Goal: Information Seeking & Learning: Learn about a topic

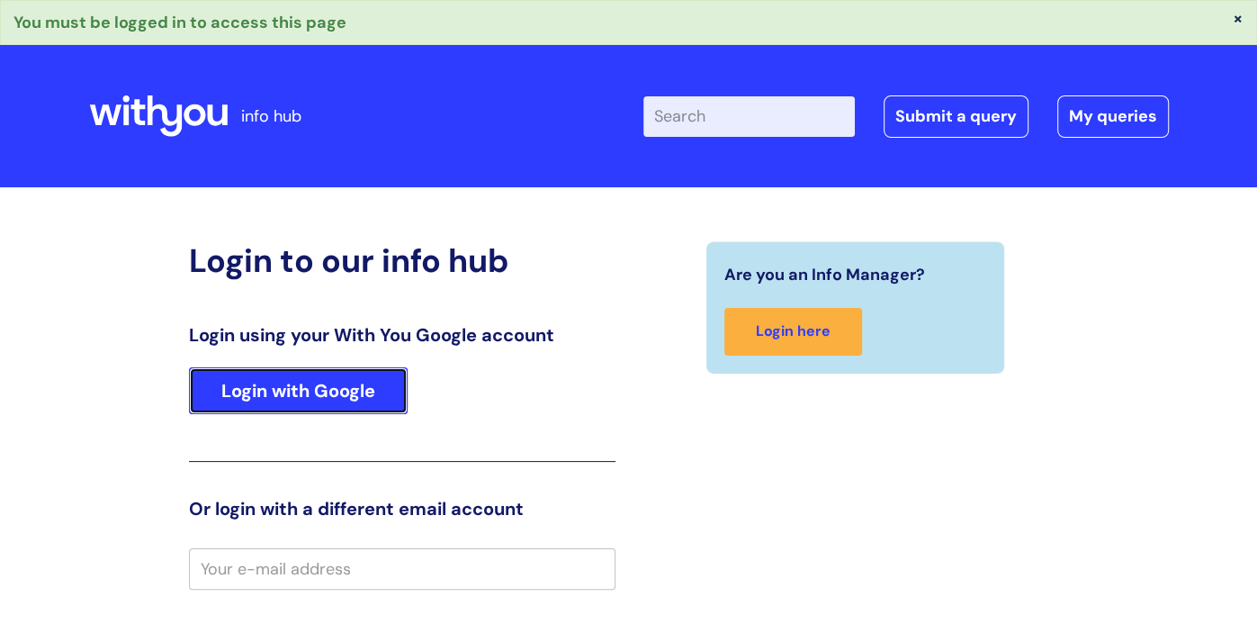
click at [321, 385] on link "Login with Google" at bounding box center [298, 390] width 219 height 47
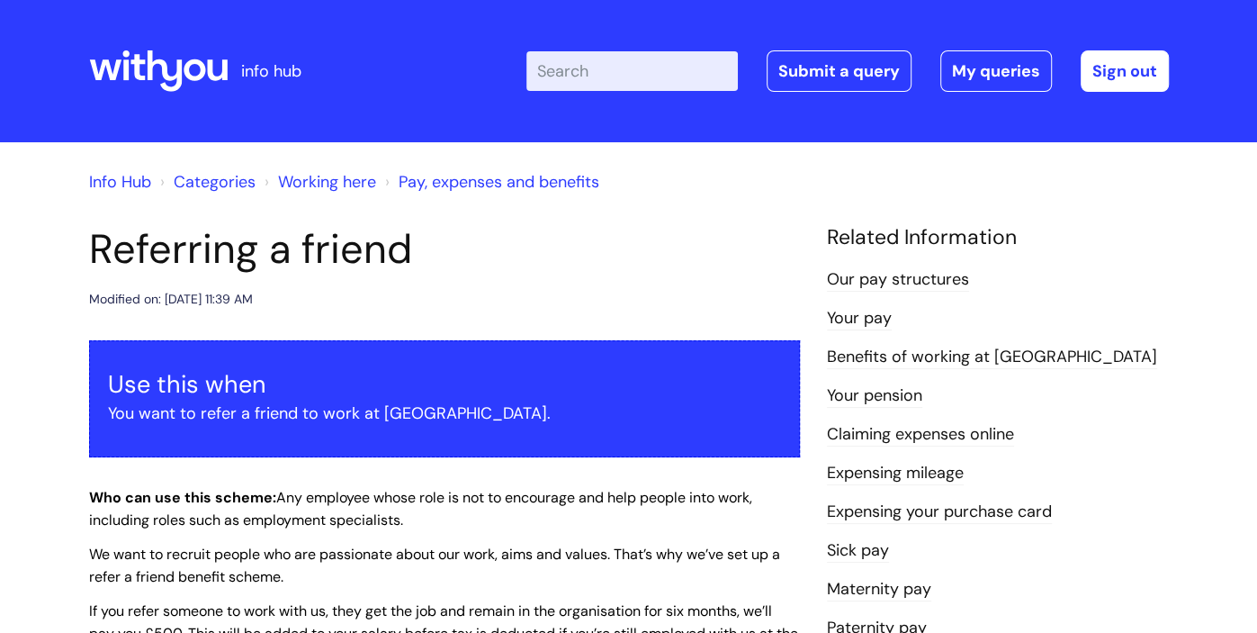
click at [907, 318] on li "Your pay" at bounding box center [998, 317] width 342 height 29
click at [870, 327] on link "Your pay" at bounding box center [859, 318] width 65 height 23
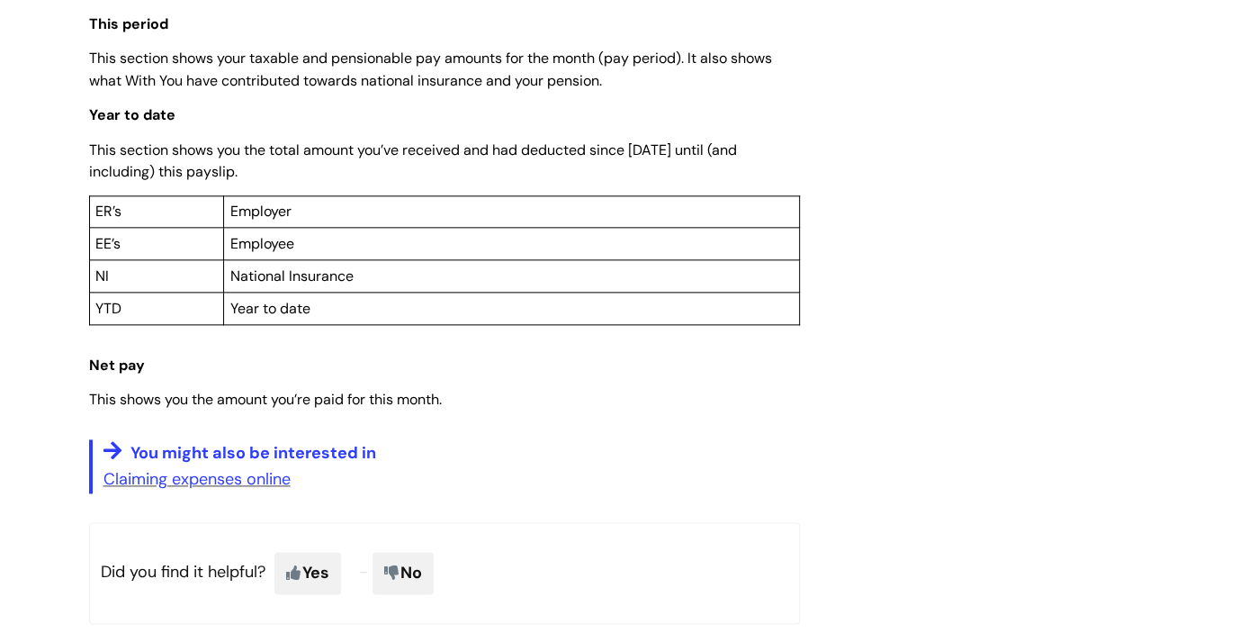
scroll to position [1375, 0]
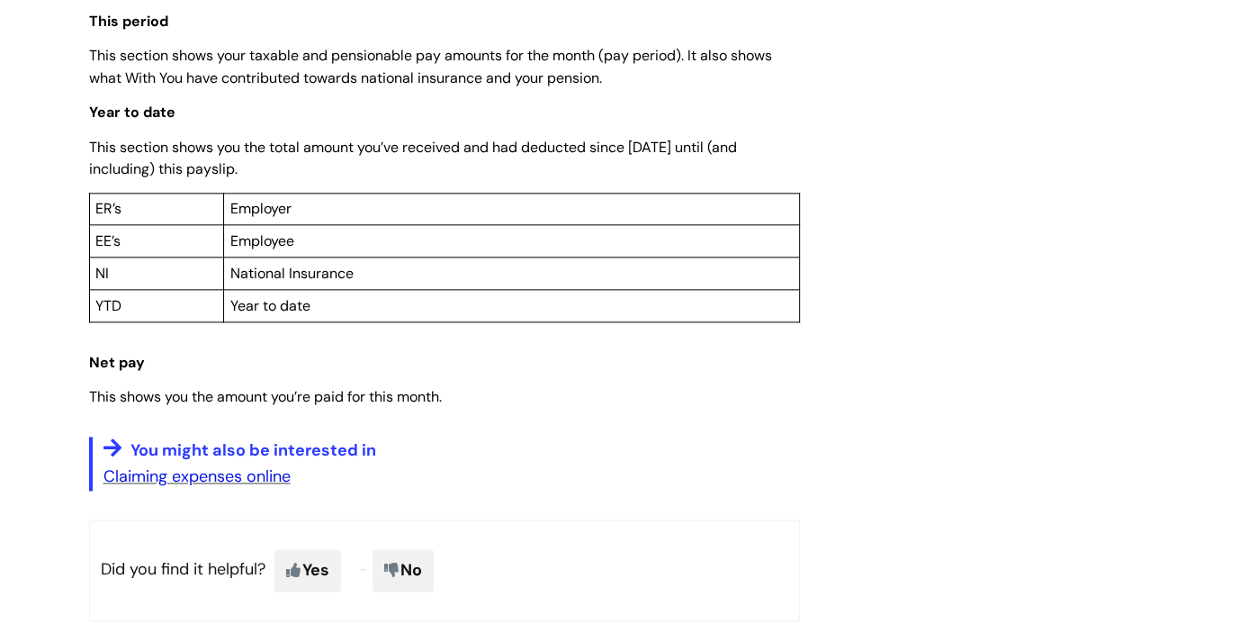
click at [201, 480] on link "Claiming expenses online" at bounding box center [196, 476] width 187 height 22
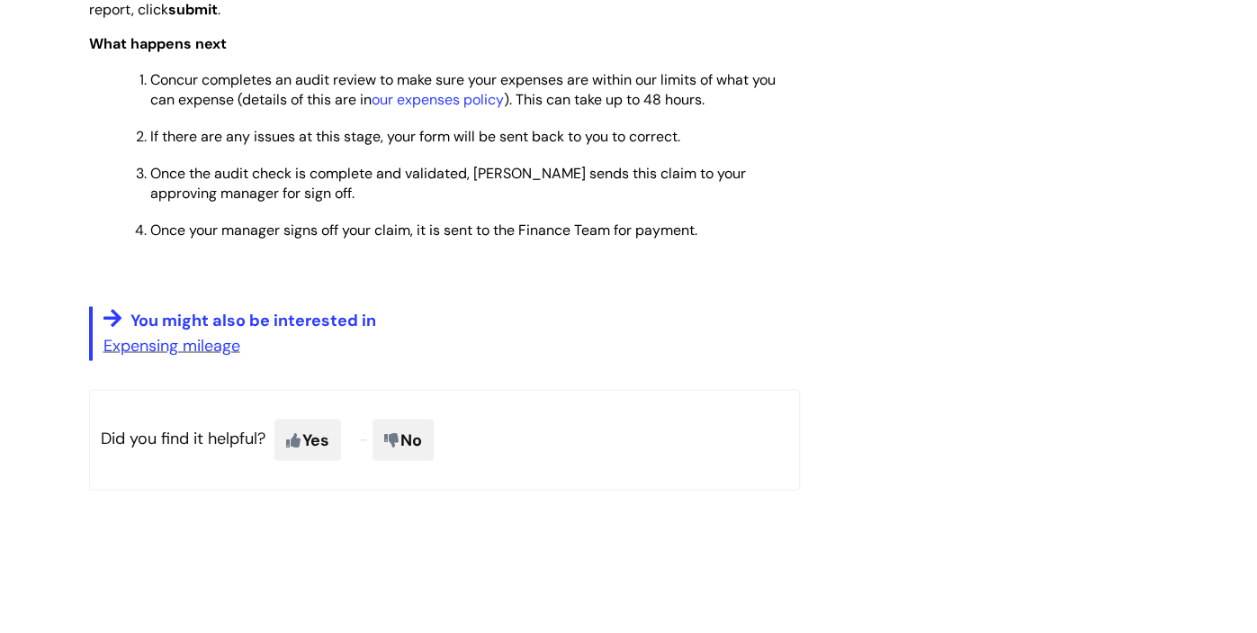
scroll to position [2012, 0]
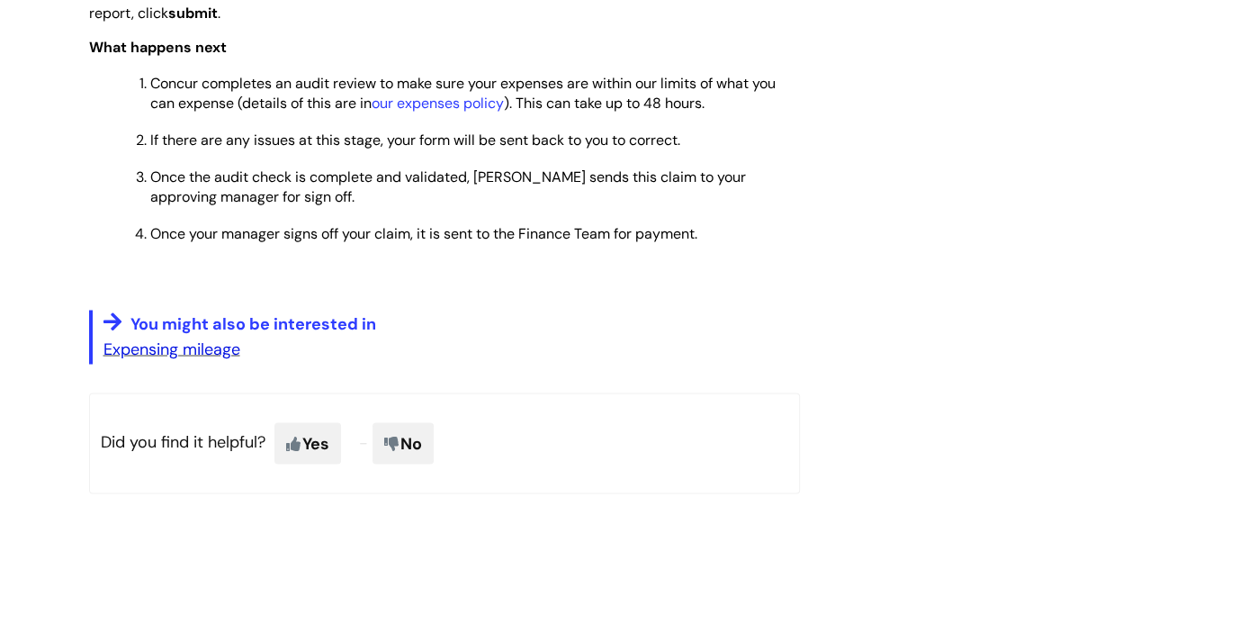
click at [188, 357] on link "Expensing mileage" at bounding box center [171, 348] width 137 height 22
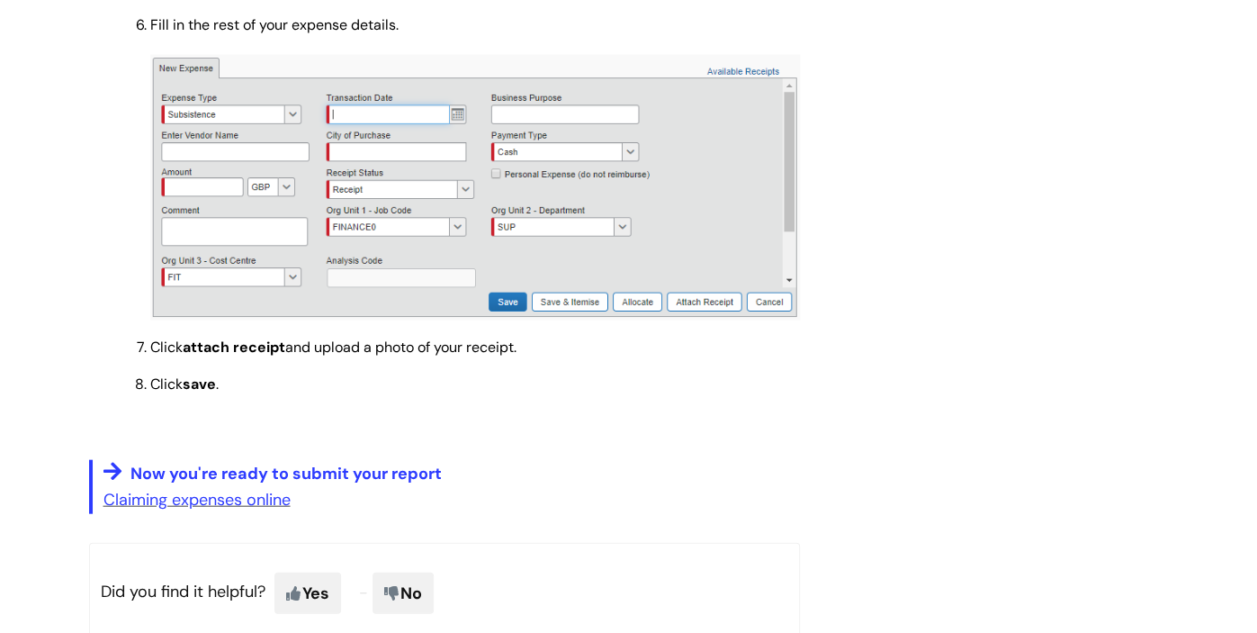
scroll to position [2619, 0]
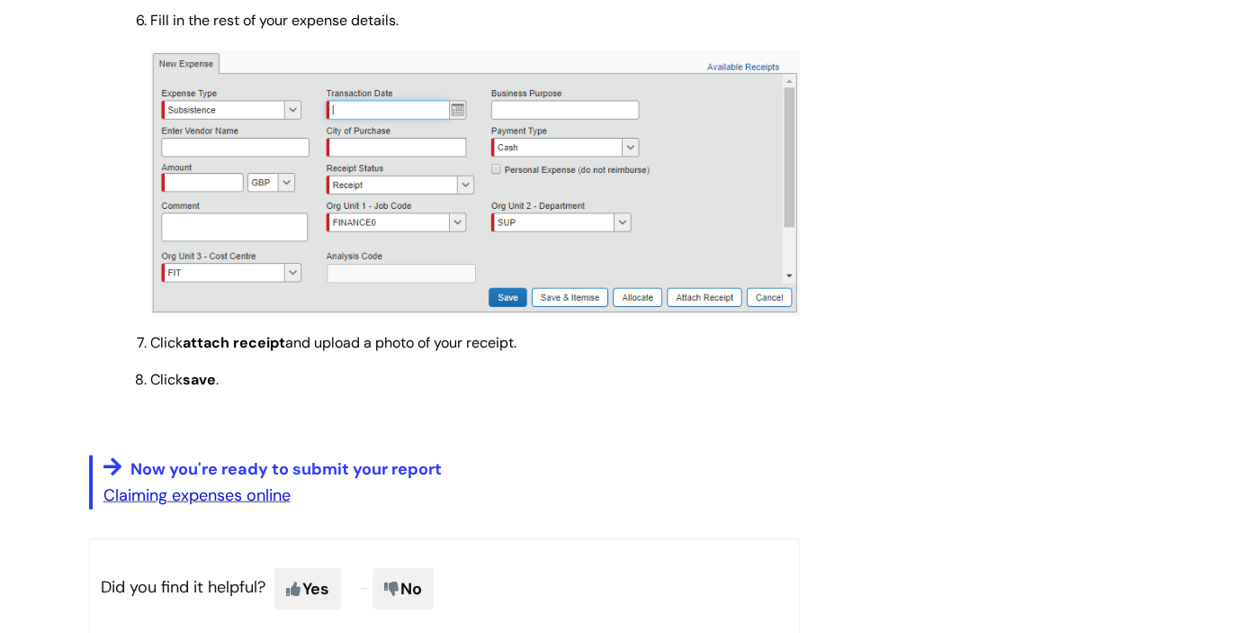
click at [202, 503] on link "Claiming expenses online" at bounding box center [196, 495] width 187 height 22
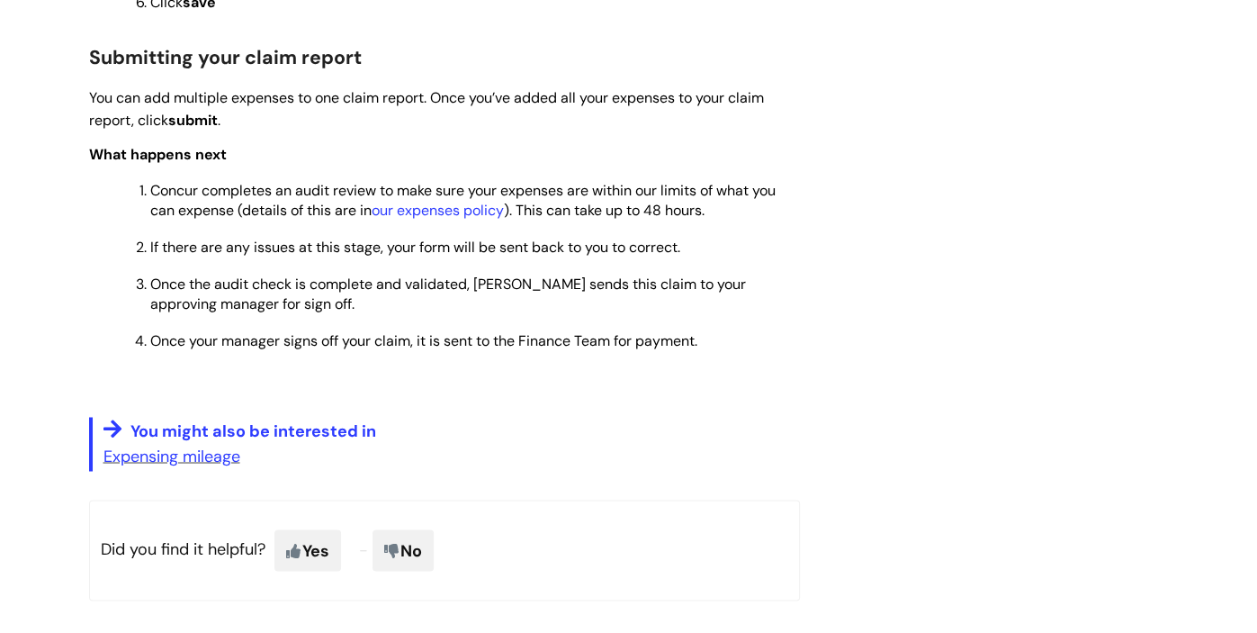
scroll to position [1911, 0]
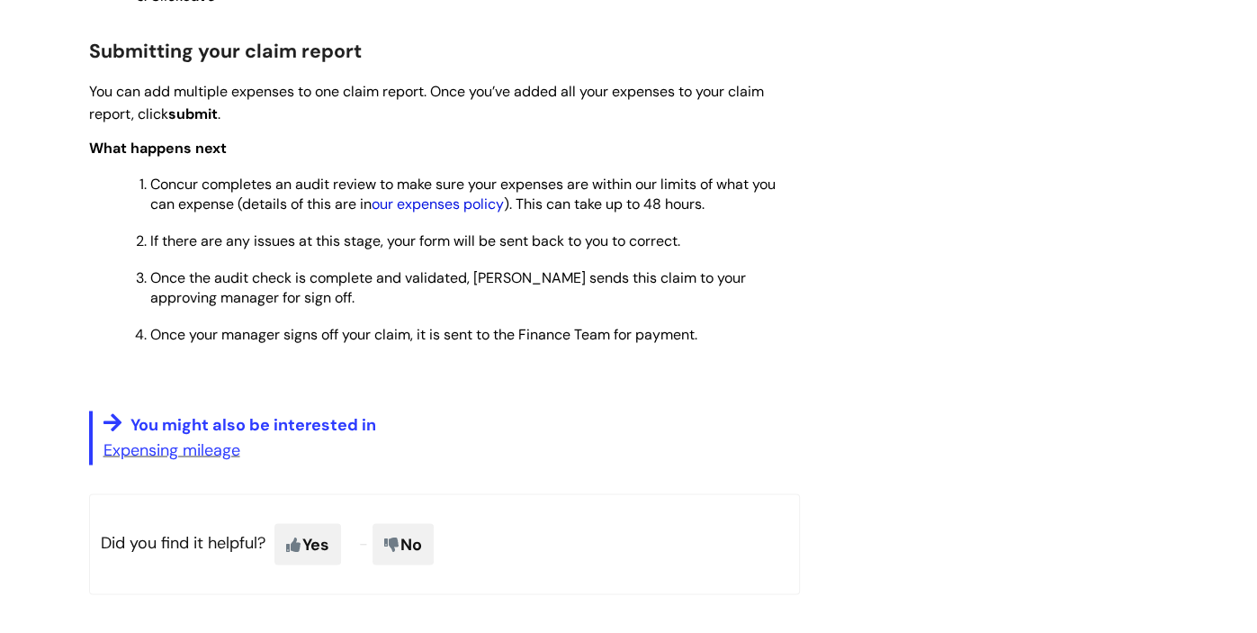
click at [450, 208] on link "our expenses policy" at bounding box center [438, 203] width 132 height 19
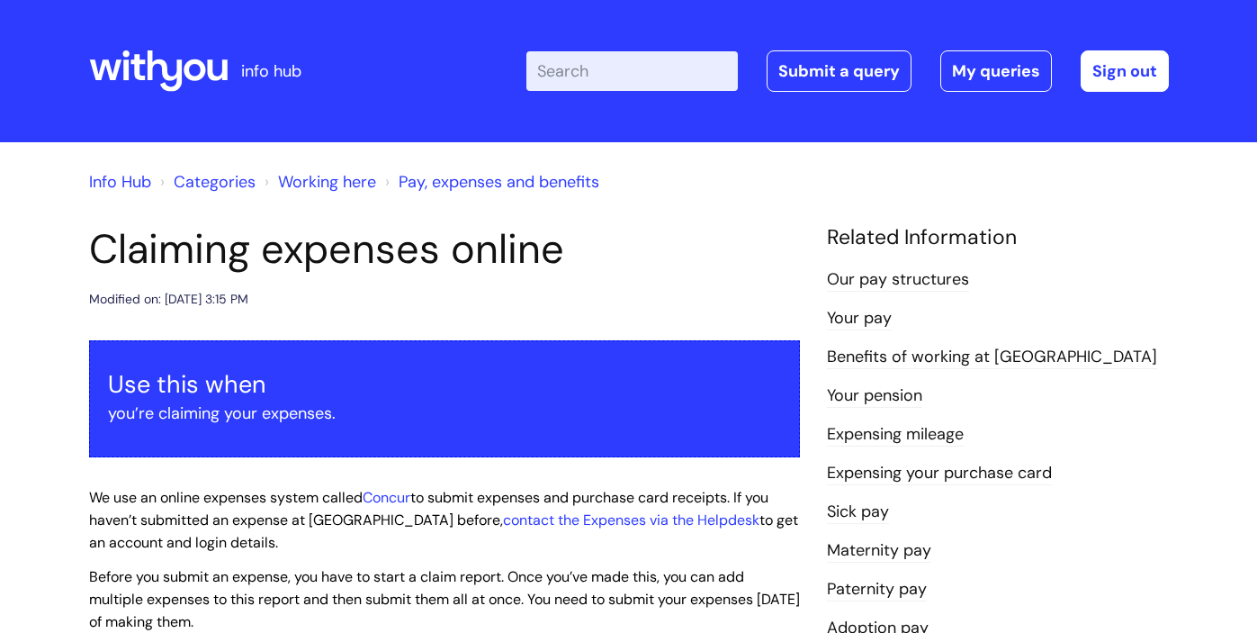
scroll to position [1911, 0]
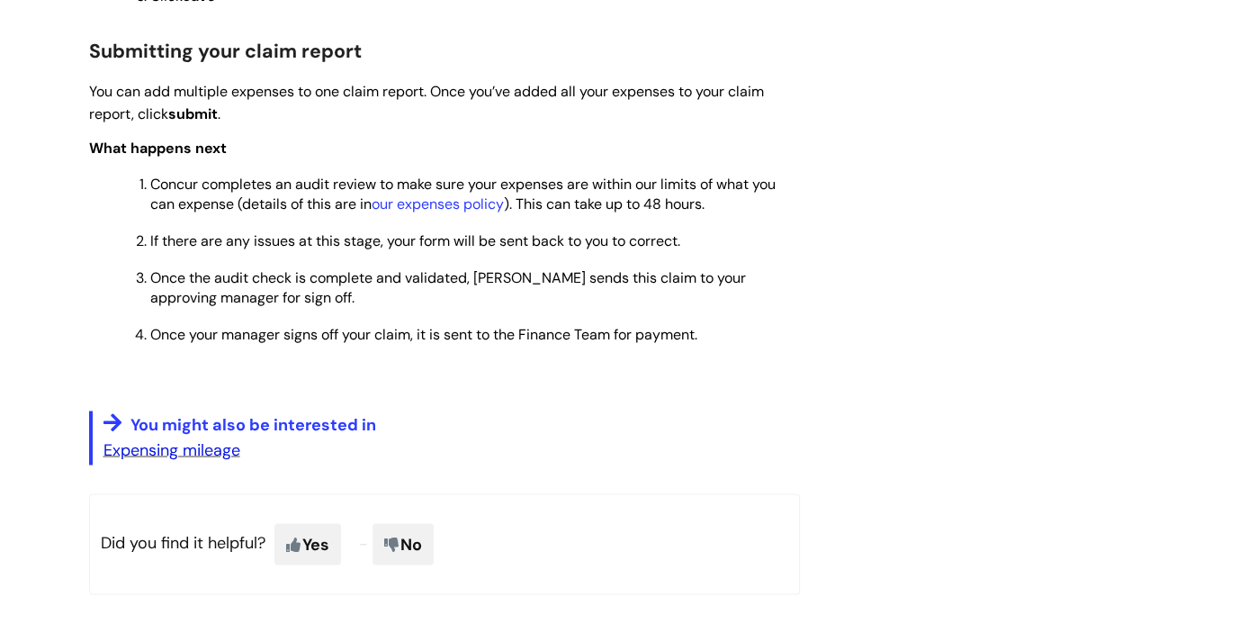
click at [144, 455] on link "Expensing mileage" at bounding box center [171, 449] width 137 height 22
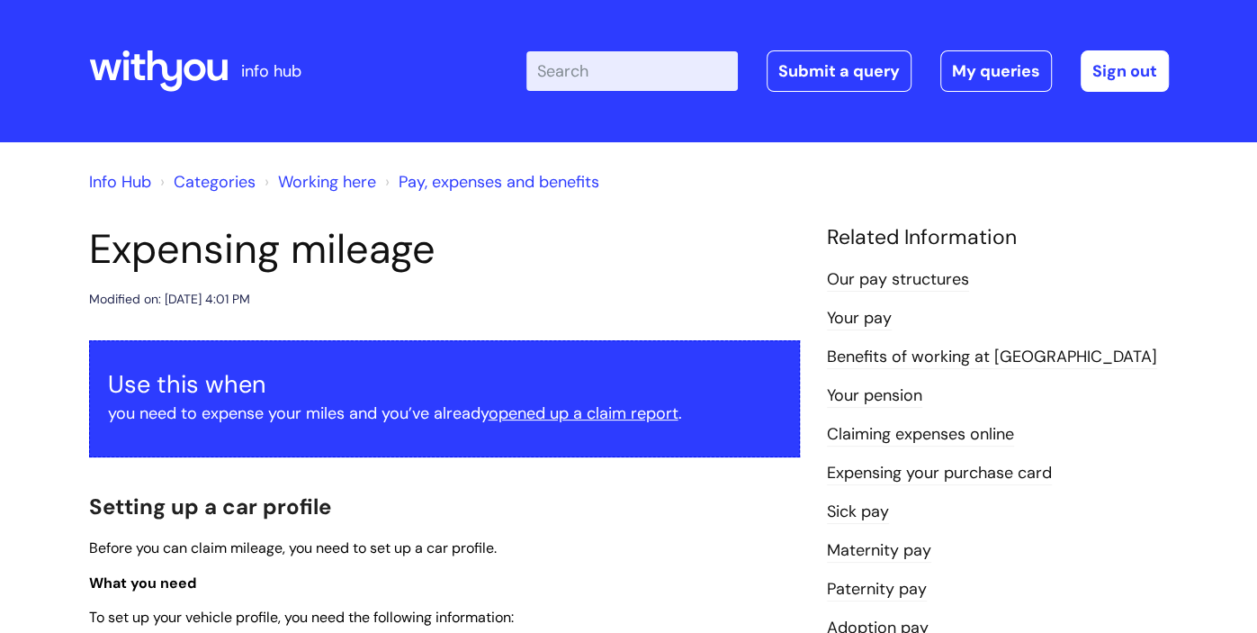
click at [1002, 355] on link "Benefits of working at [GEOGRAPHIC_DATA]" at bounding box center [992, 357] width 330 height 23
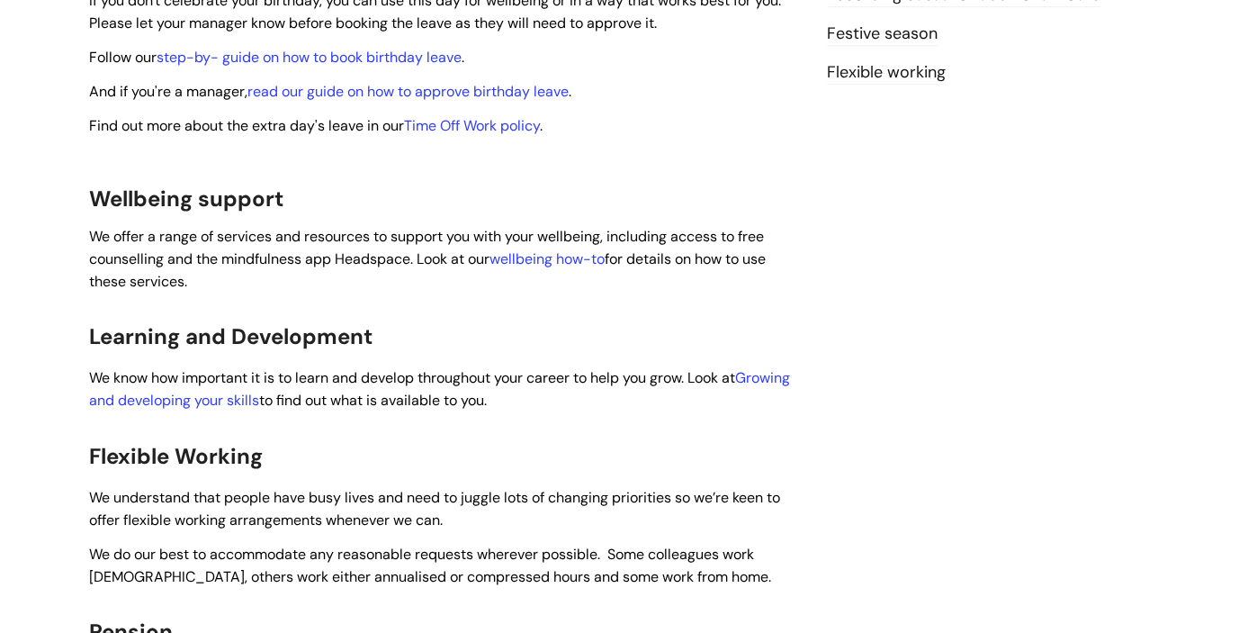
scroll to position [753, 0]
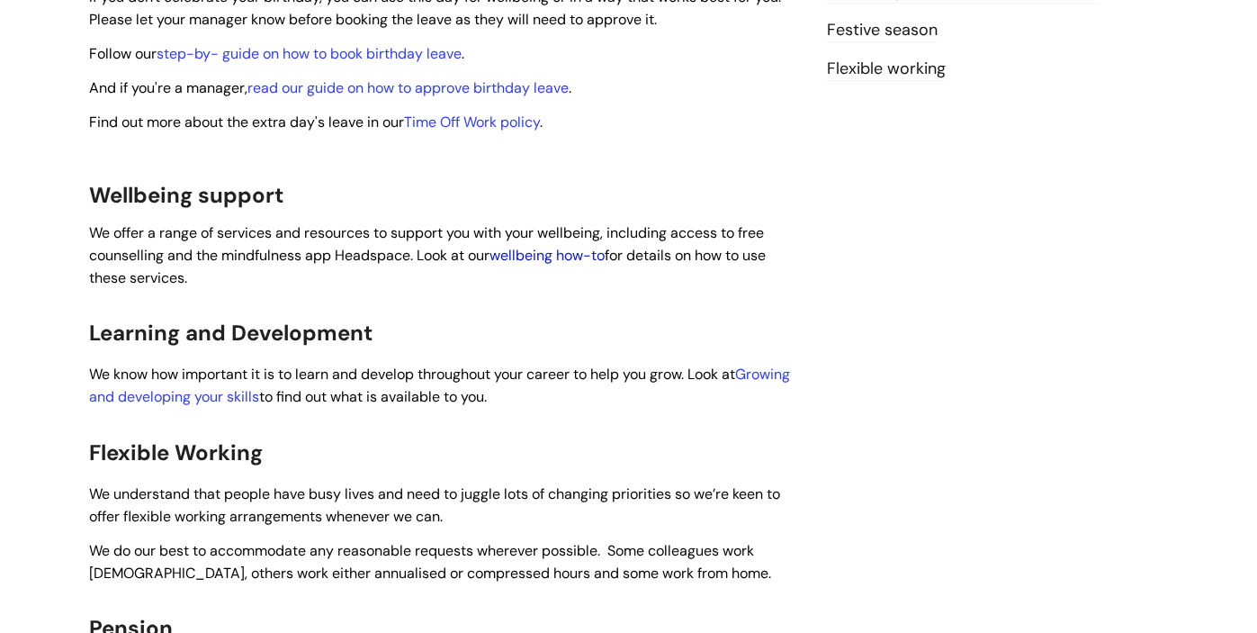
click at [534, 246] on link "wellbeing how-to" at bounding box center [547, 255] width 115 height 19
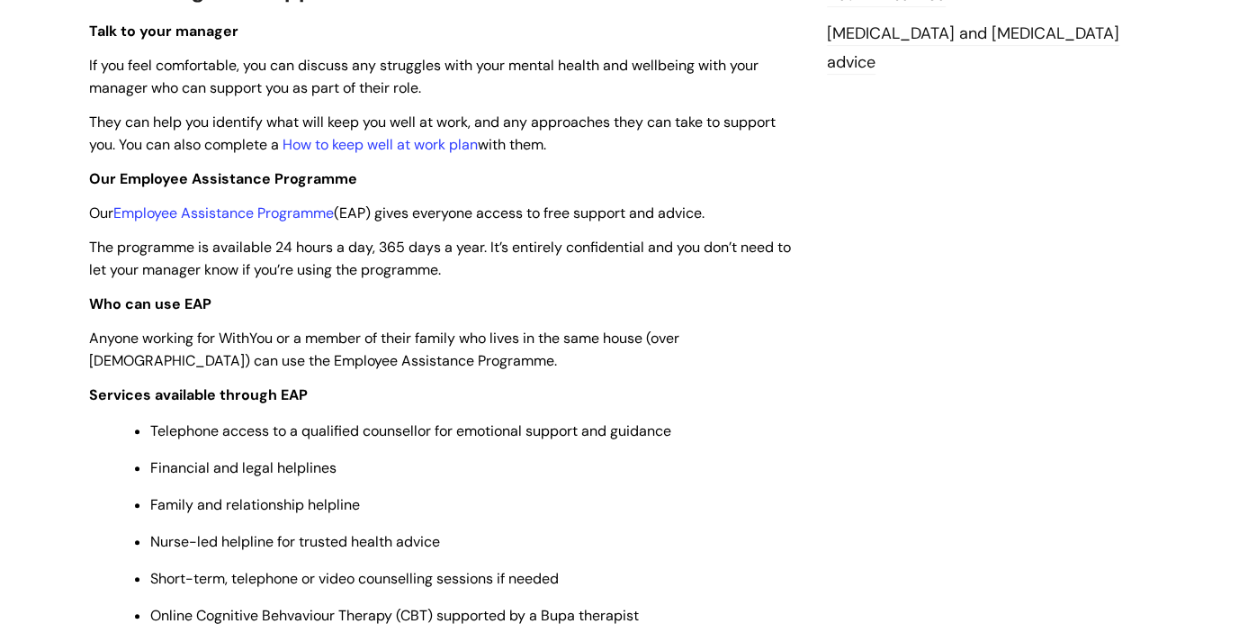
scroll to position [554, 0]
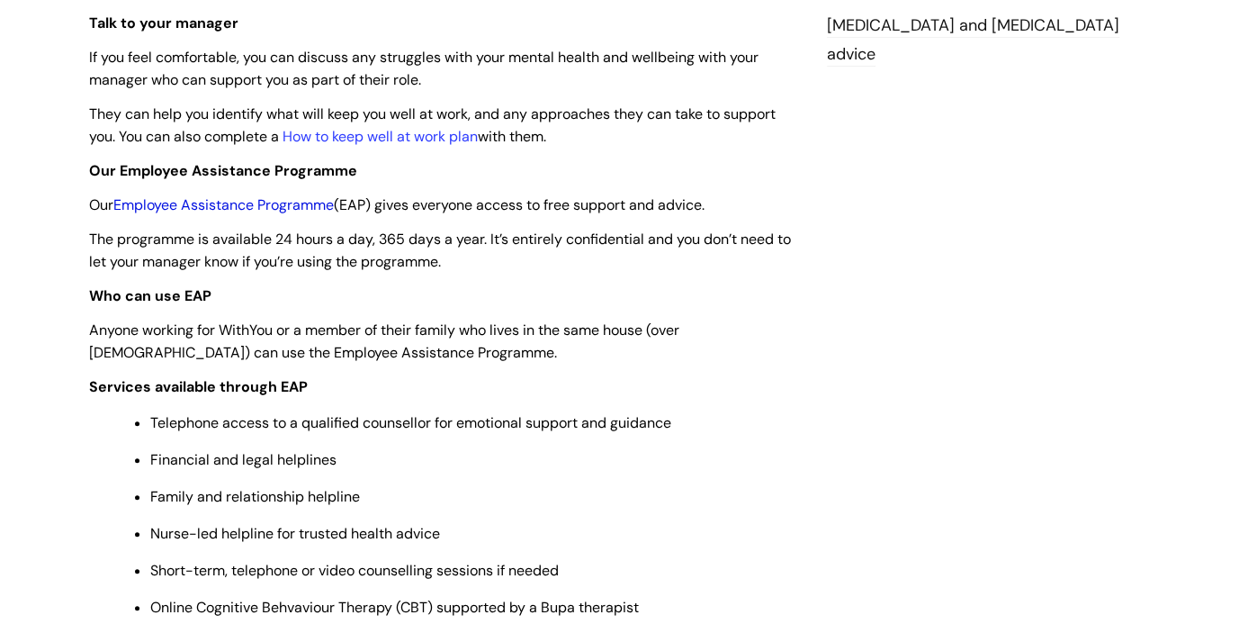
click at [232, 208] on link "Employee Assistance Programme" at bounding box center [223, 204] width 220 height 19
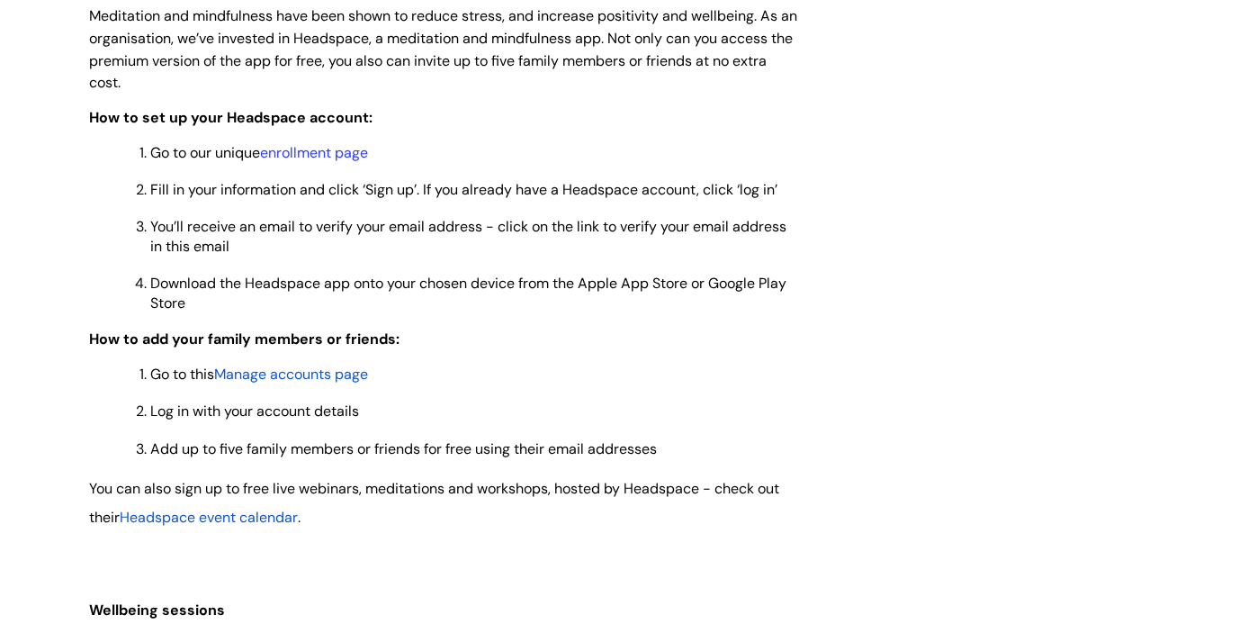
scroll to position [1517, 0]
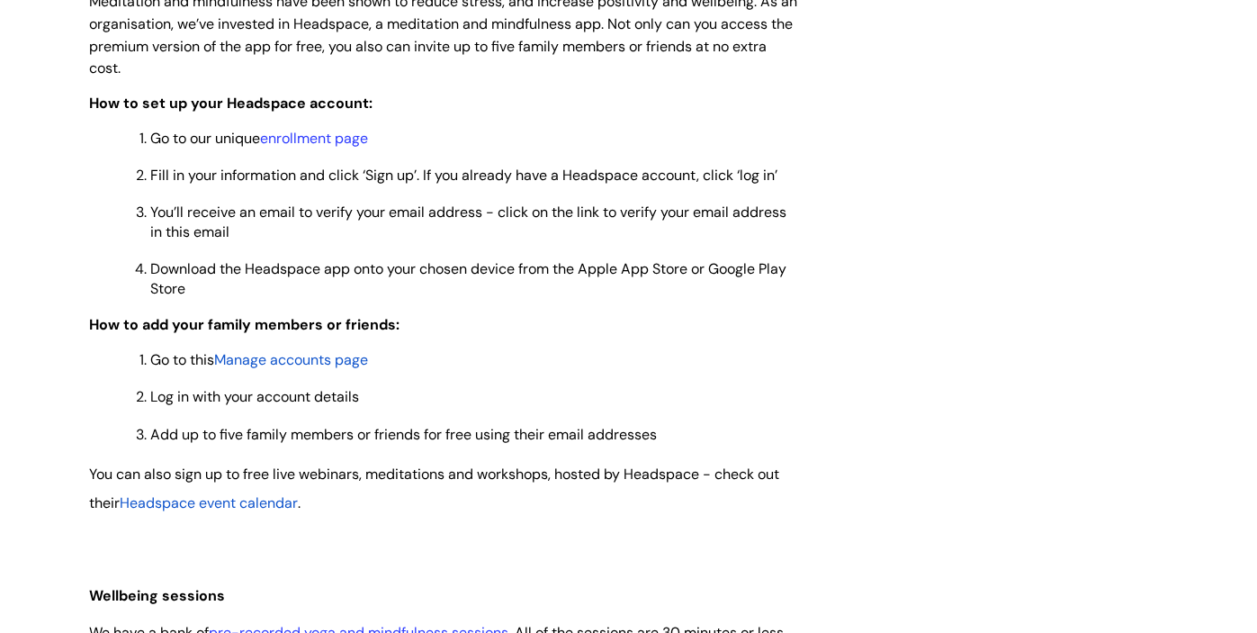
click at [337, 363] on span "Manage accounts page" at bounding box center [291, 359] width 154 height 19
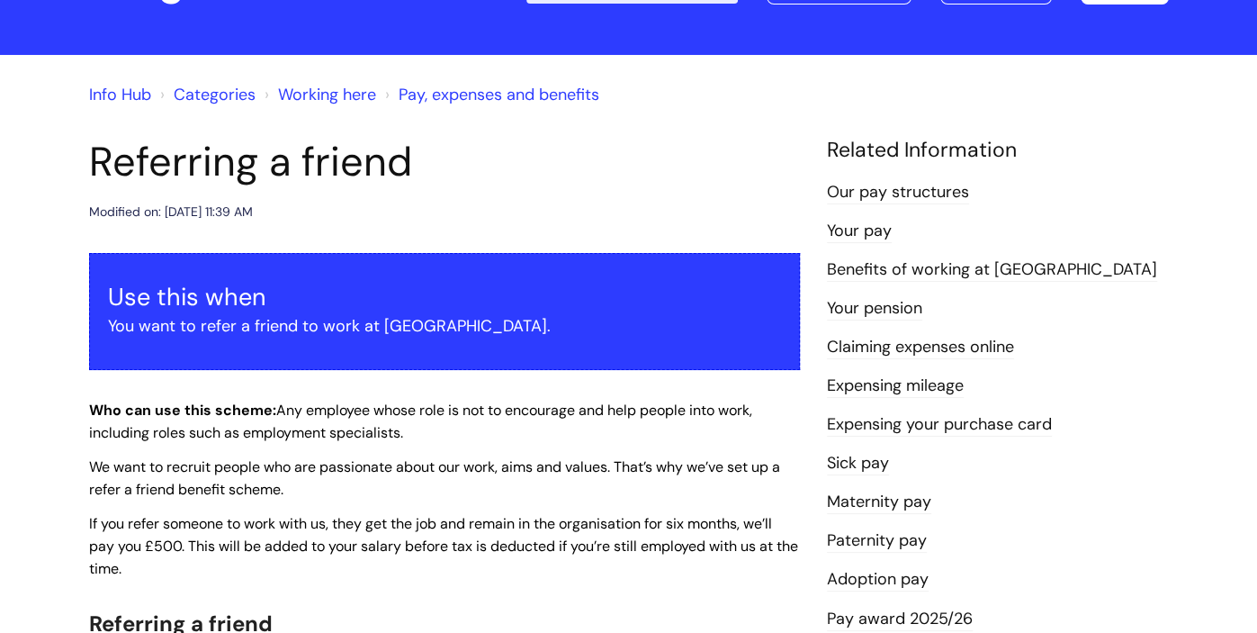
scroll to position [97, 0]
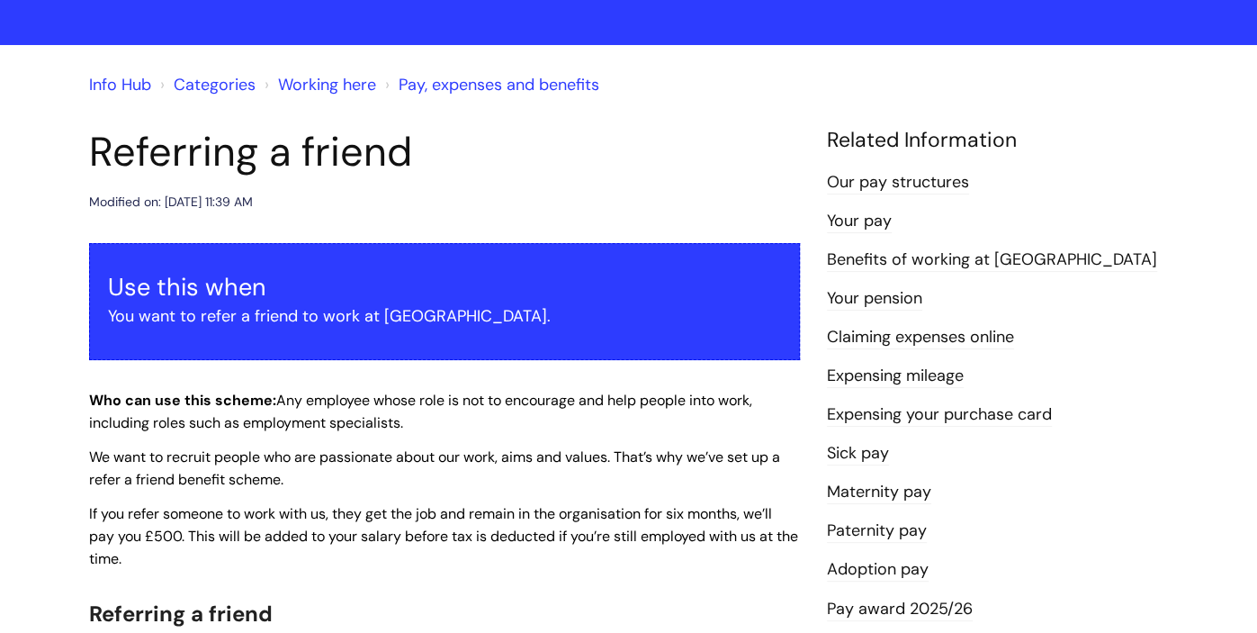
click at [1040, 256] on link "Benefits of working at WithYou" at bounding box center [992, 259] width 330 height 23
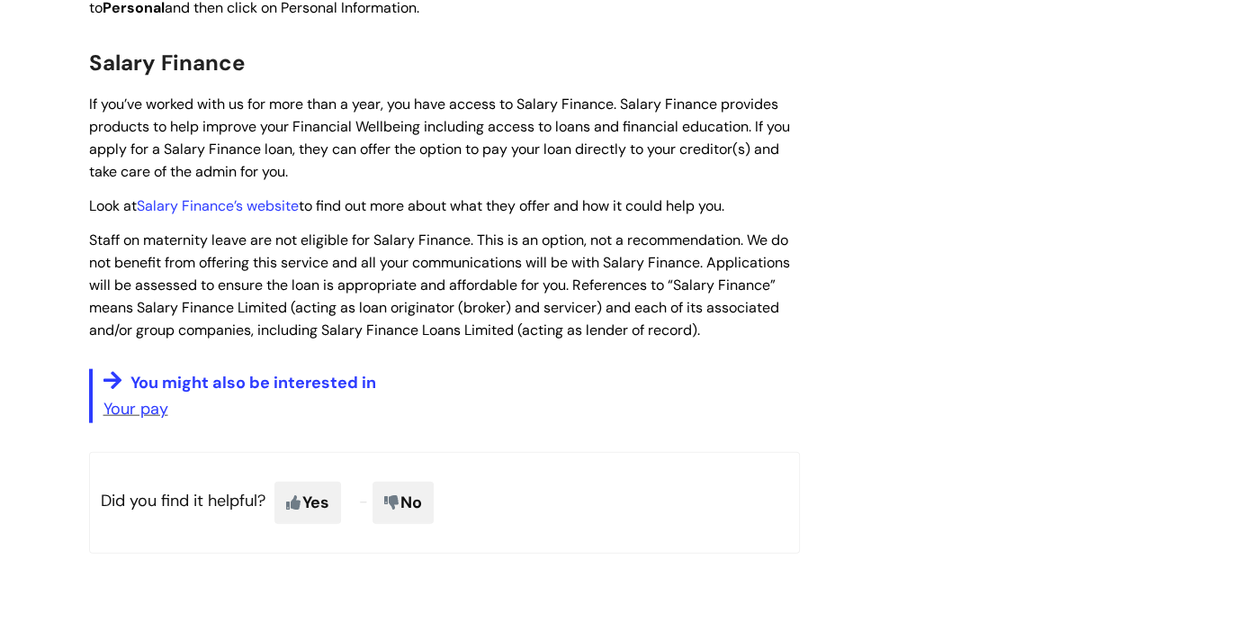
scroll to position [2611, 0]
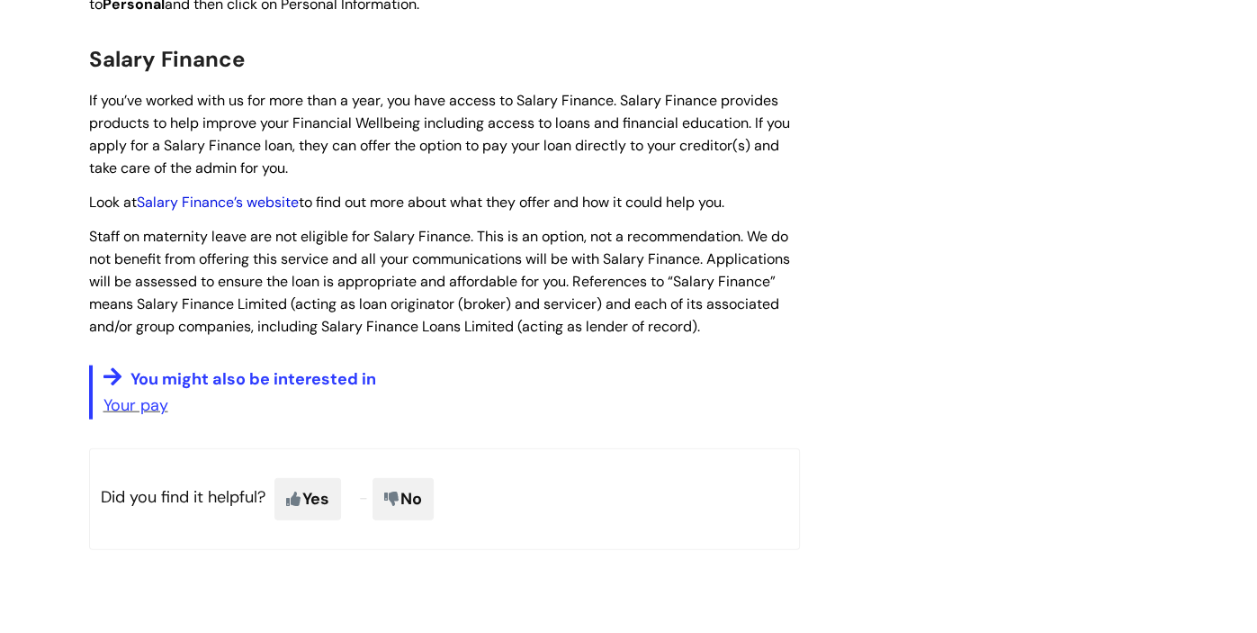
click at [246, 193] on link "Salary Finance’s website" at bounding box center [218, 202] width 162 height 19
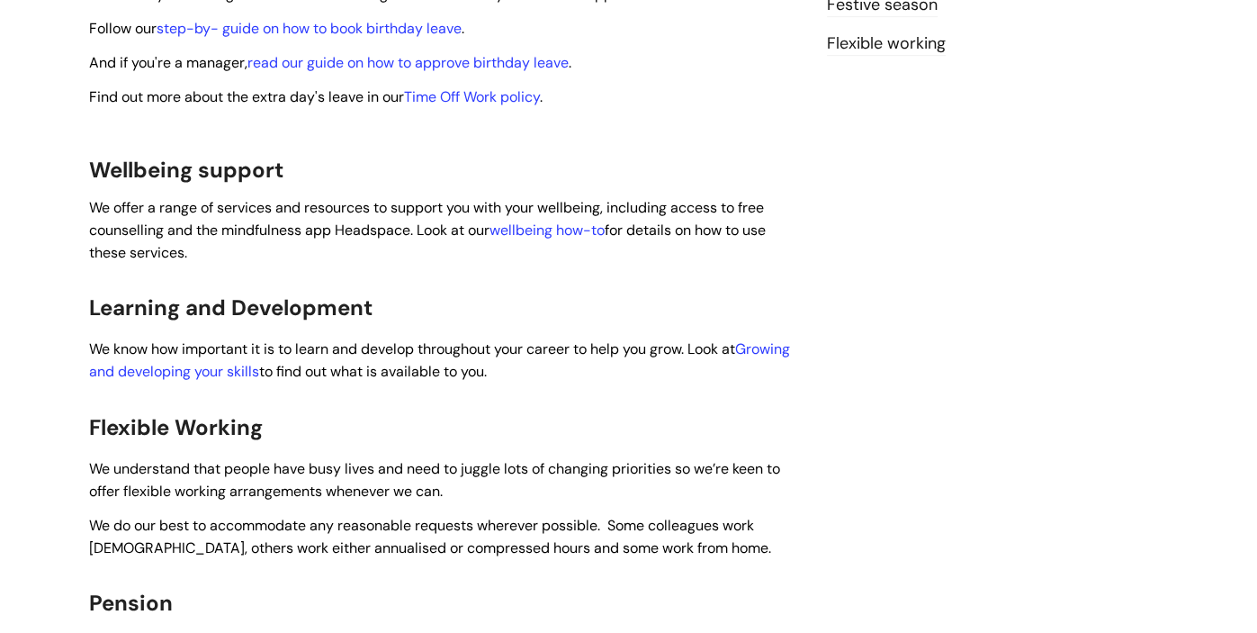
scroll to position [775, 0]
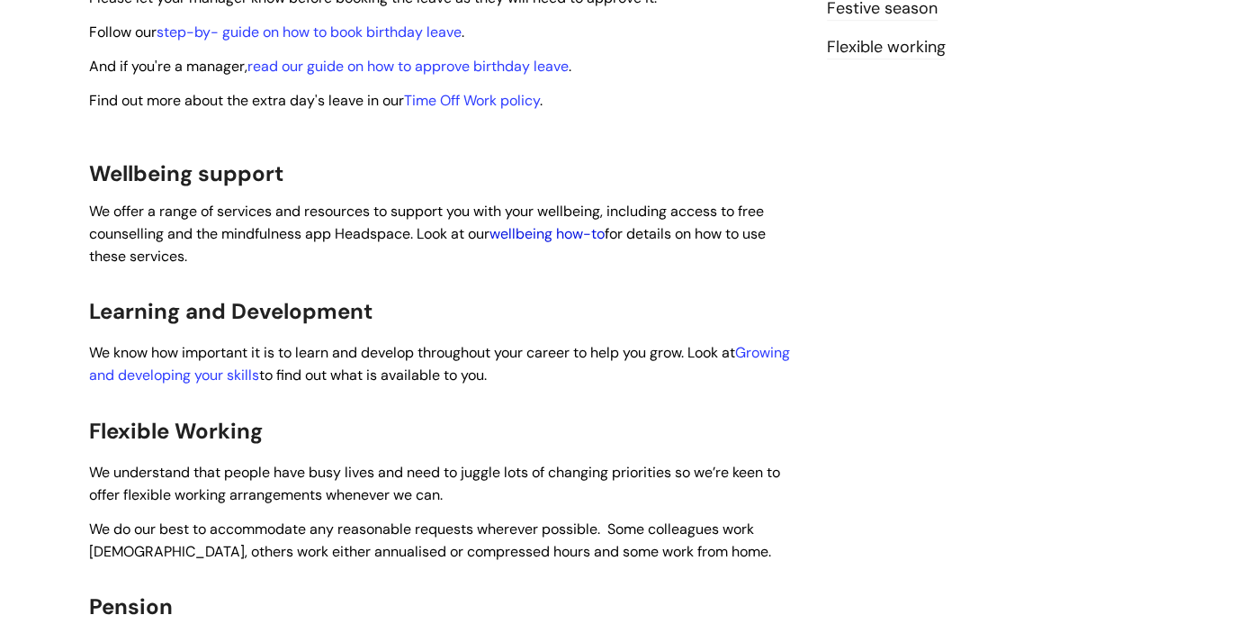
click at [591, 224] on link "wellbeing how-to" at bounding box center [547, 233] width 115 height 19
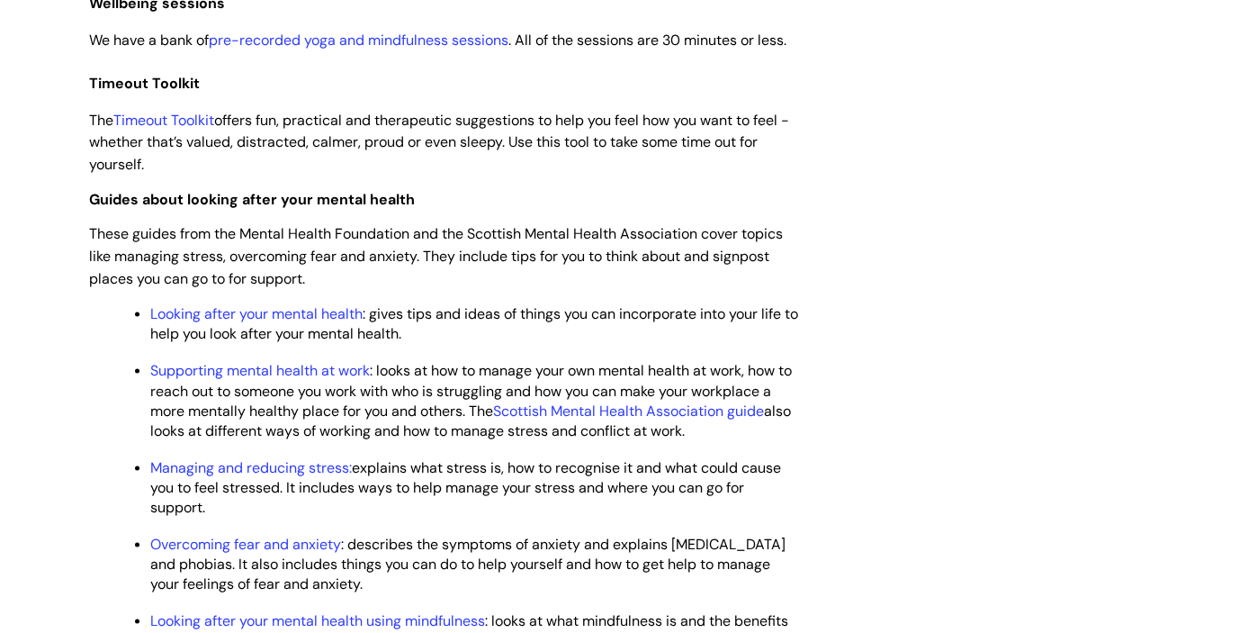
scroll to position [2079, 0]
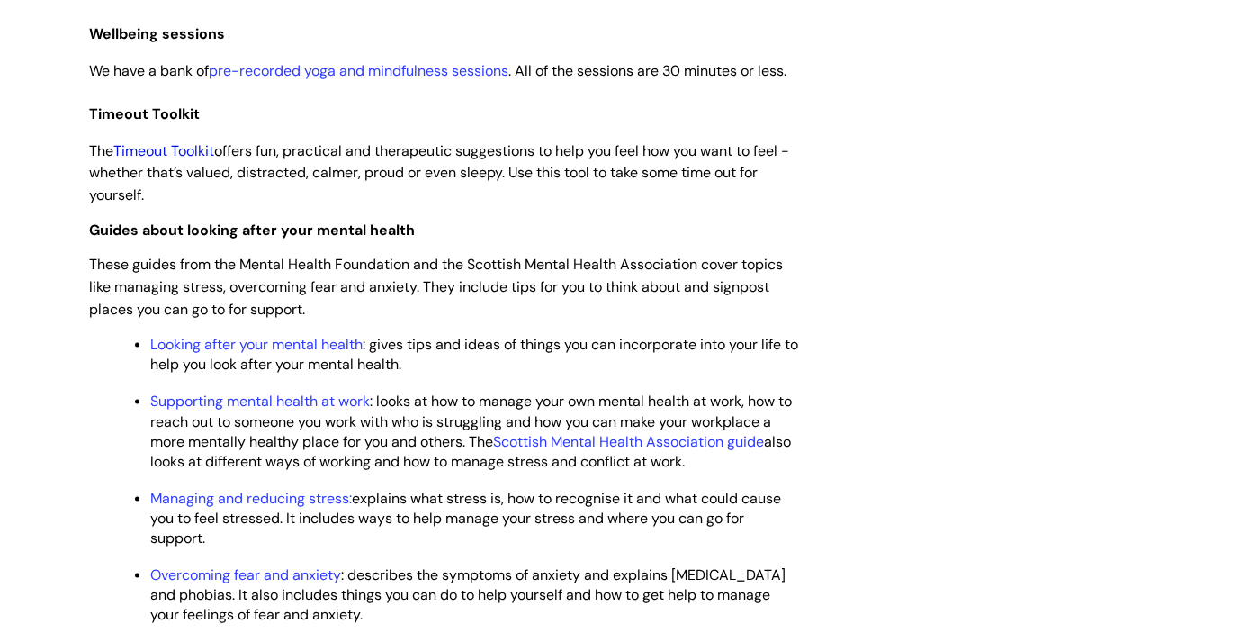
click at [195, 160] on link "Timeout Toolkit" at bounding box center [163, 150] width 101 height 19
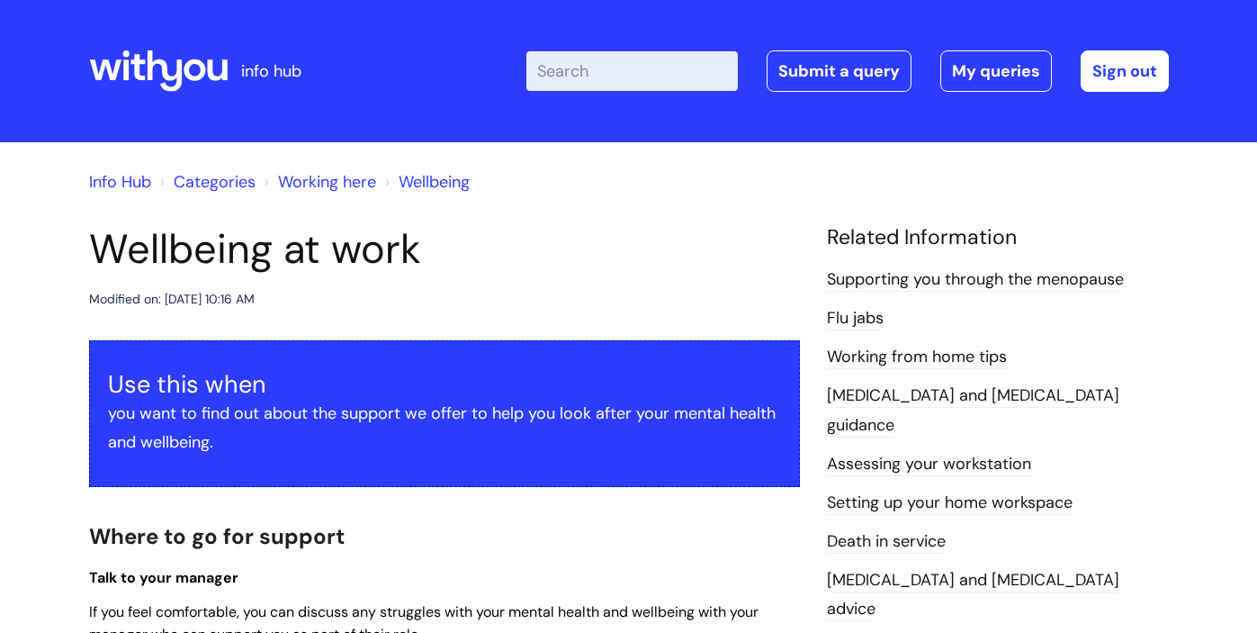
scroll to position [2079, 0]
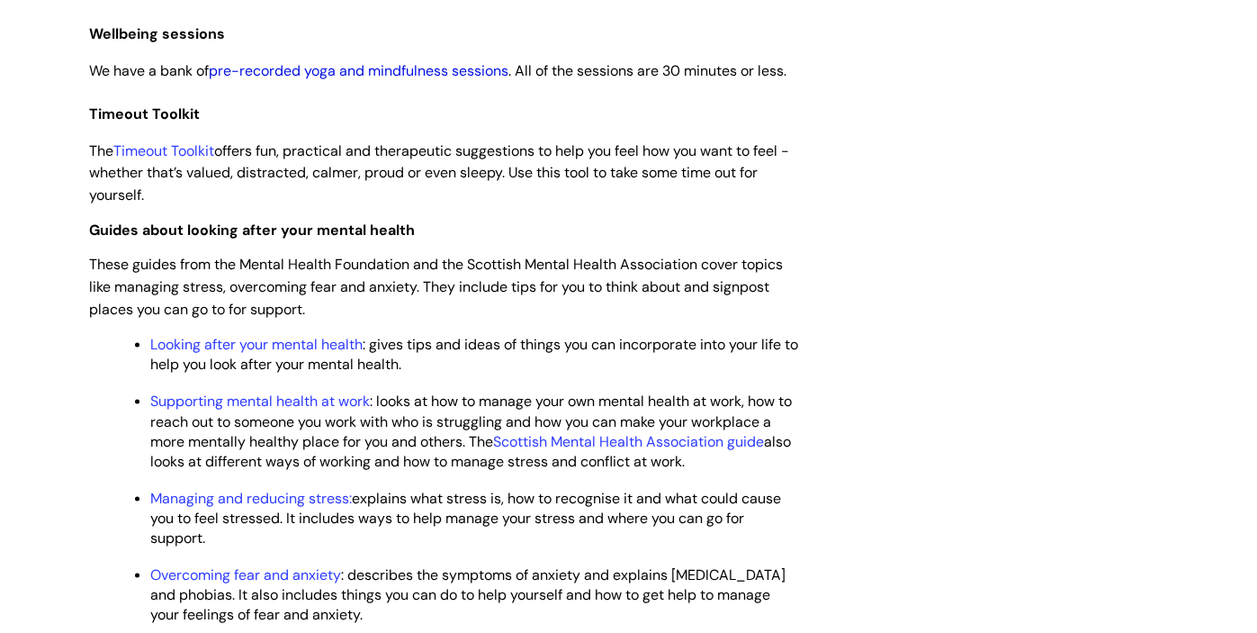
click at [438, 75] on link "pre-recorded yoga and mindfulness sessions" at bounding box center [359, 70] width 300 height 19
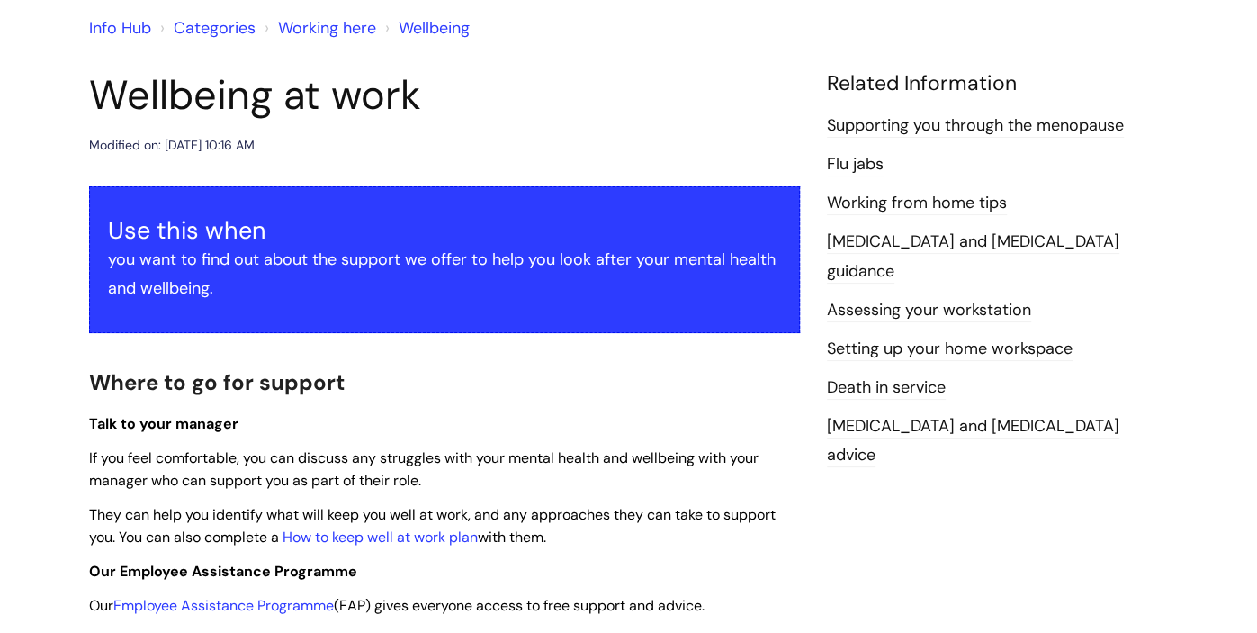
scroll to position [146, 0]
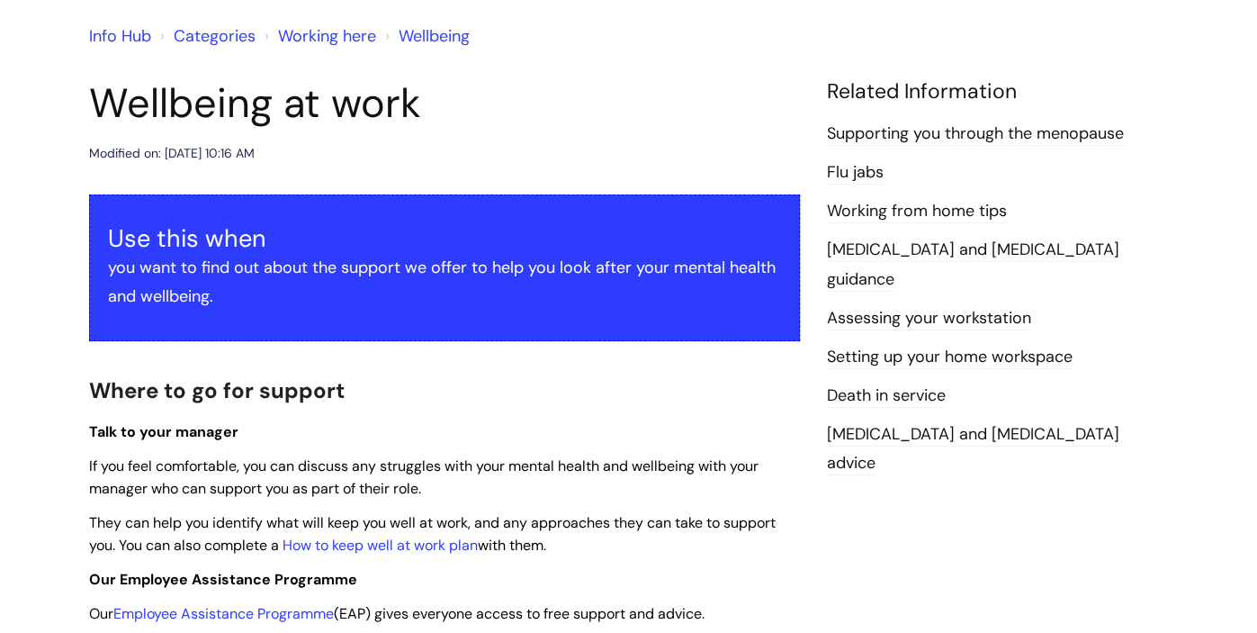
click at [994, 206] on link "Working from home tips" at bounding box center [917, 211] width 180 height 23
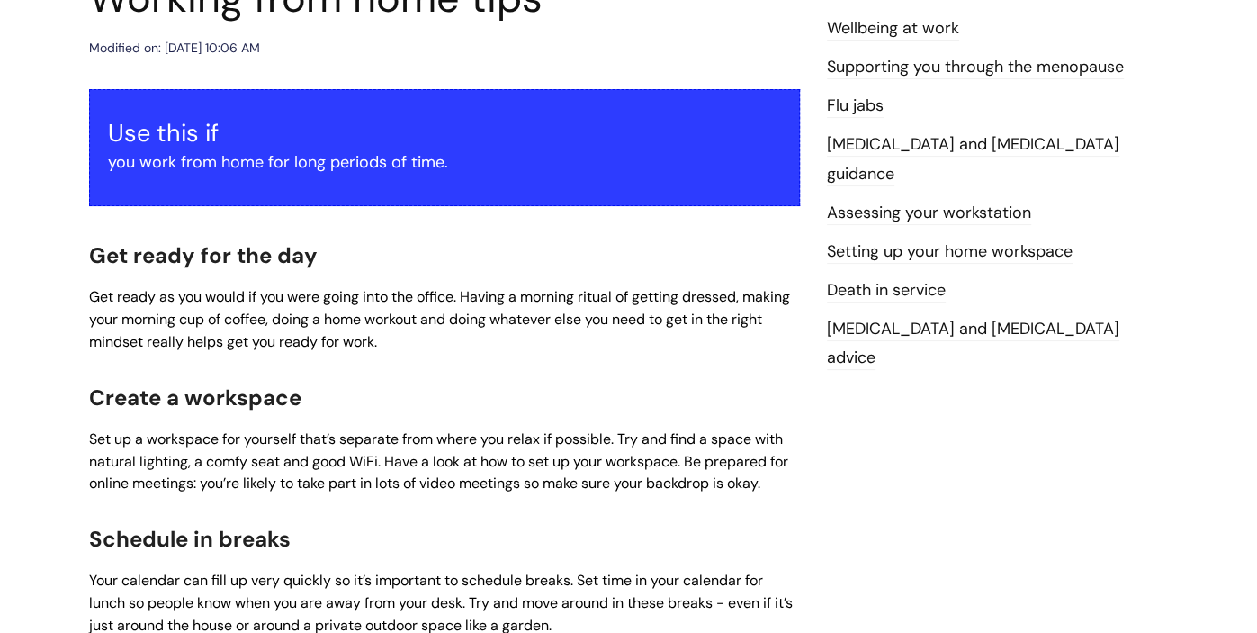
scroll to position [249, 0]
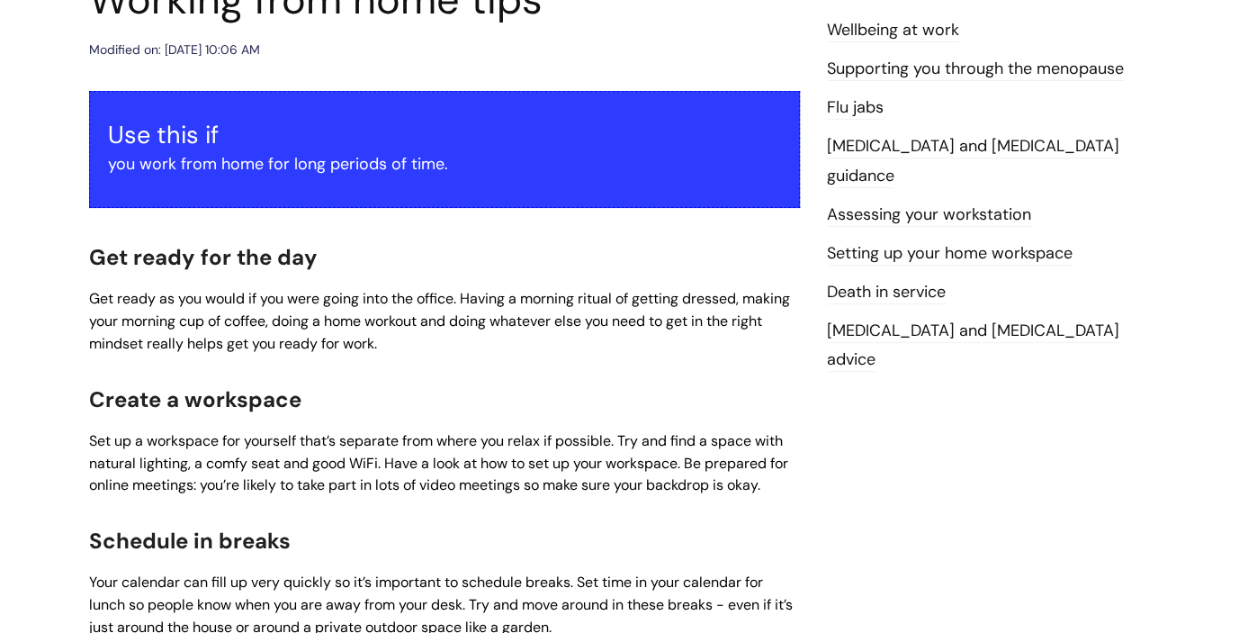
click at [1006, 242] on link "Setting up your home workspace" at bounding box center [950, 253] width 246 height 23
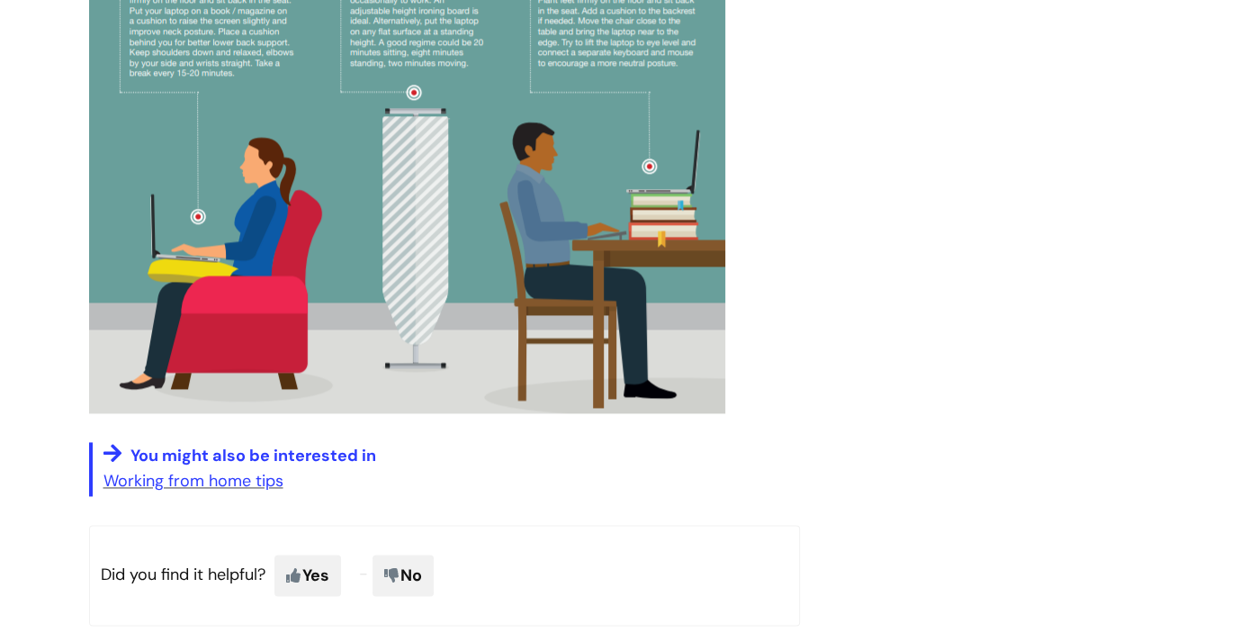
scroll to position [1415, 0]
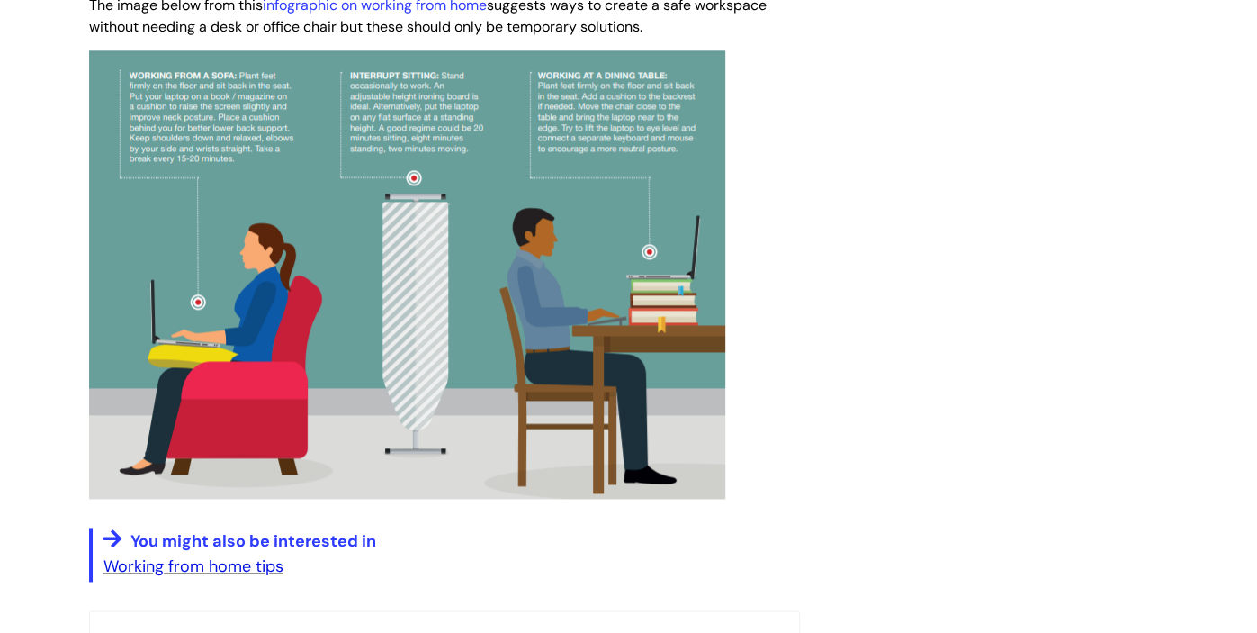
click at [129, 577] on link "Working from home tips" at bounding box center [193, 566] width 180 height 22
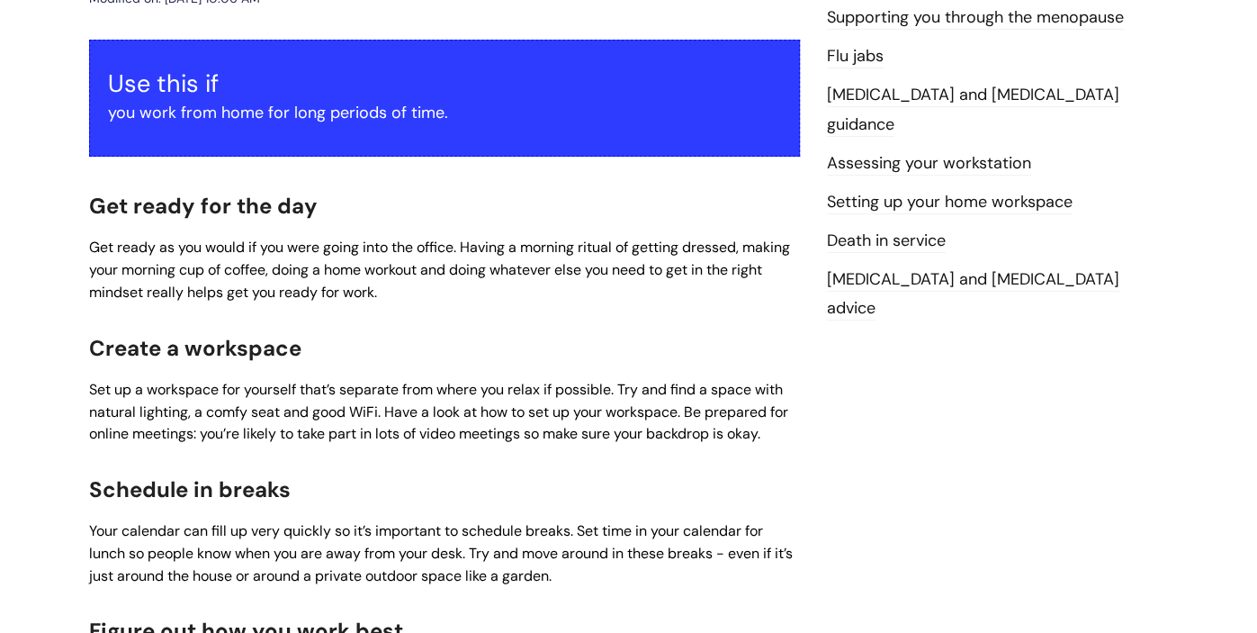
scroll to position [304, 0]
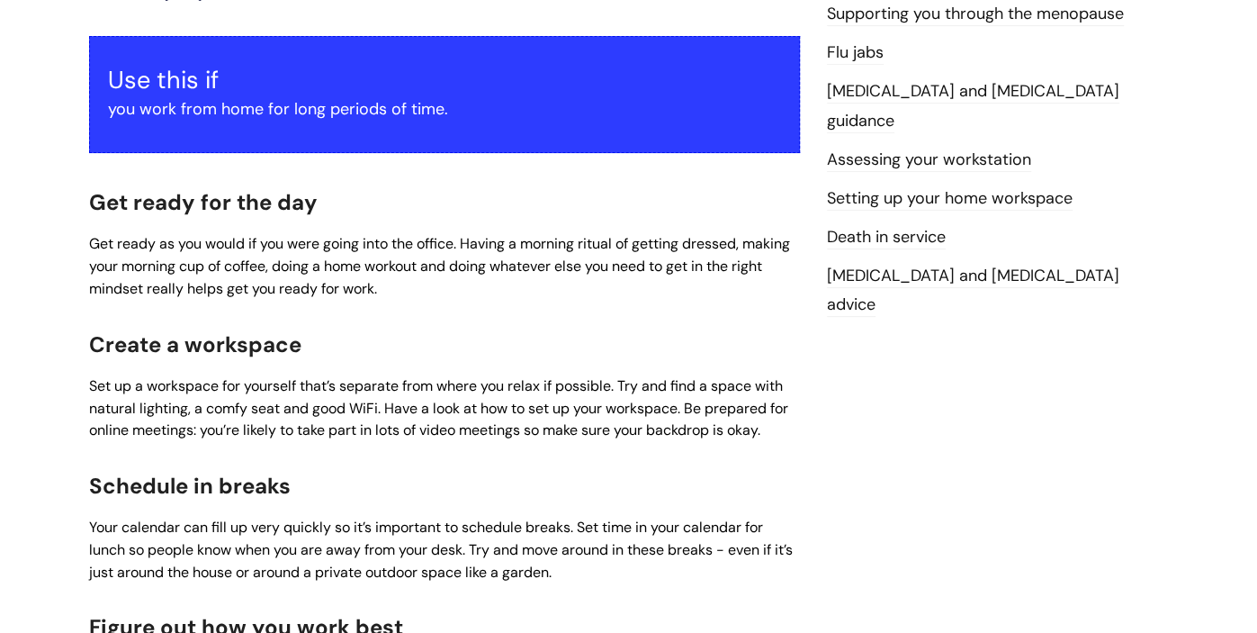
click at [1059, 265] on link "[MEDICAL_DATA] and [MEDICAL_DATA] advice" at bounding box center [973, 291] width 292 height 52
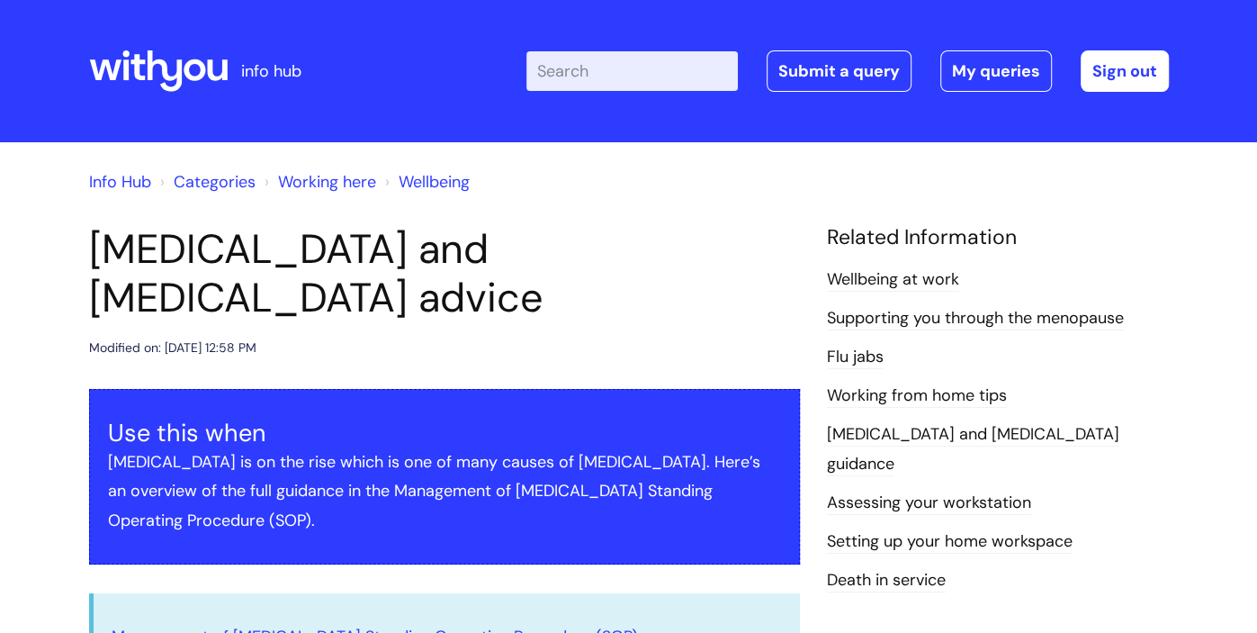
click at [138, 178] on link "Info Hub" at bounding box center [120, 182] width 62 height 22
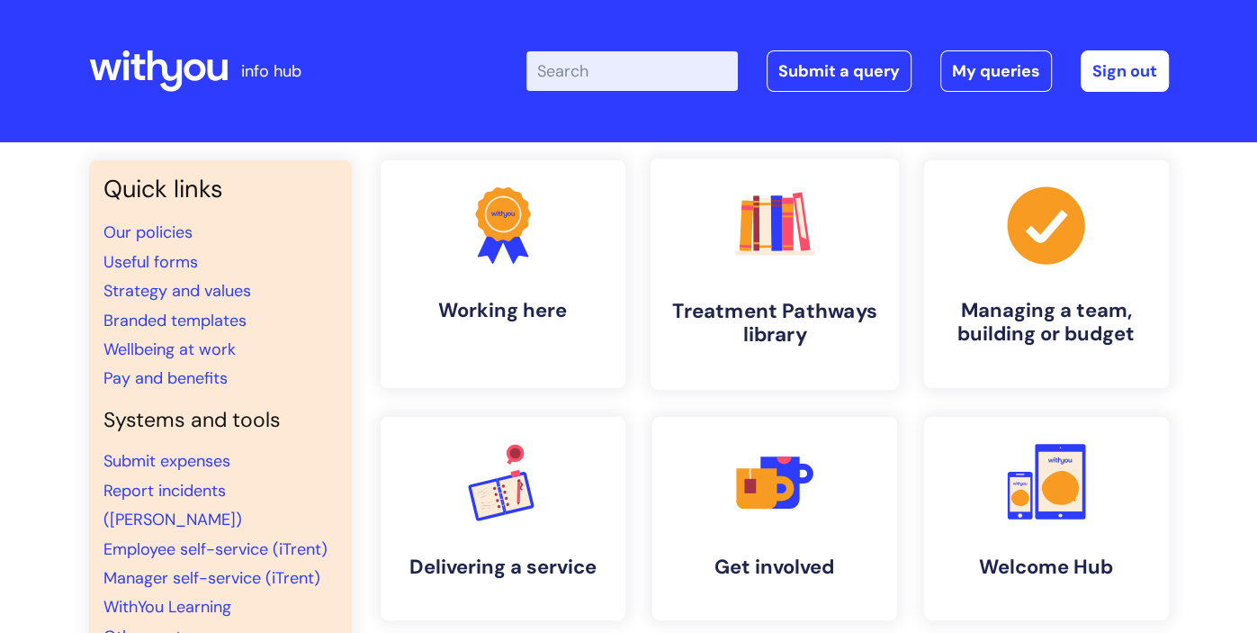
click at [787, 247] on rect at bounding box center [787, 224] width 11 height 53
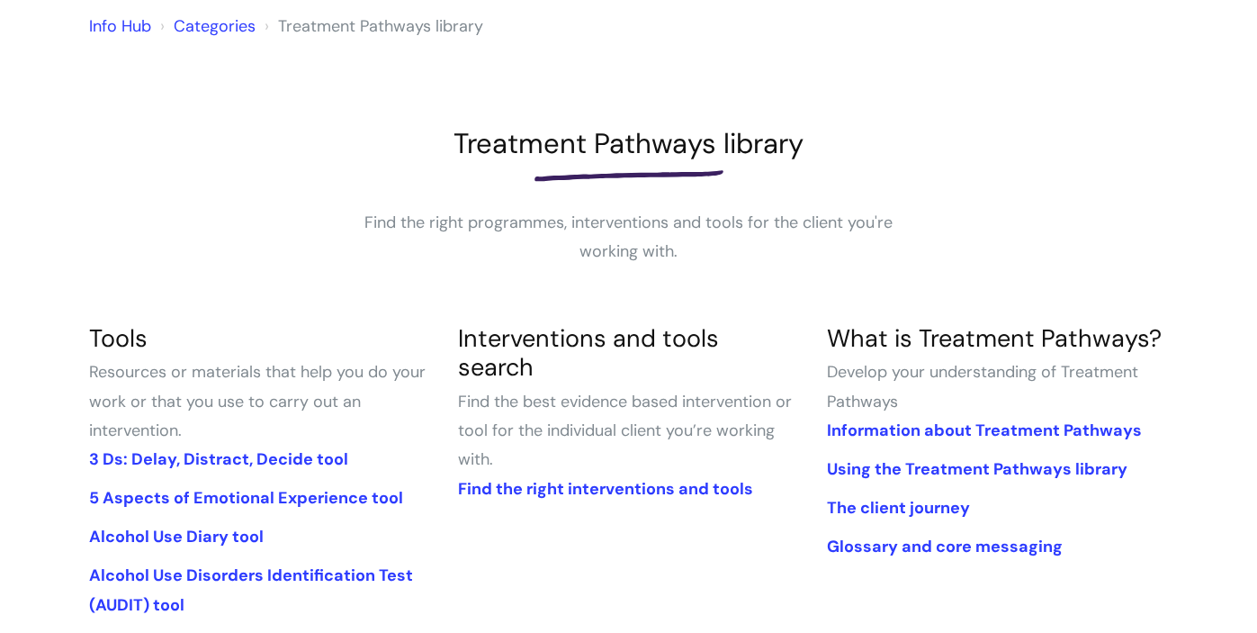
scroll to position [157, 0]
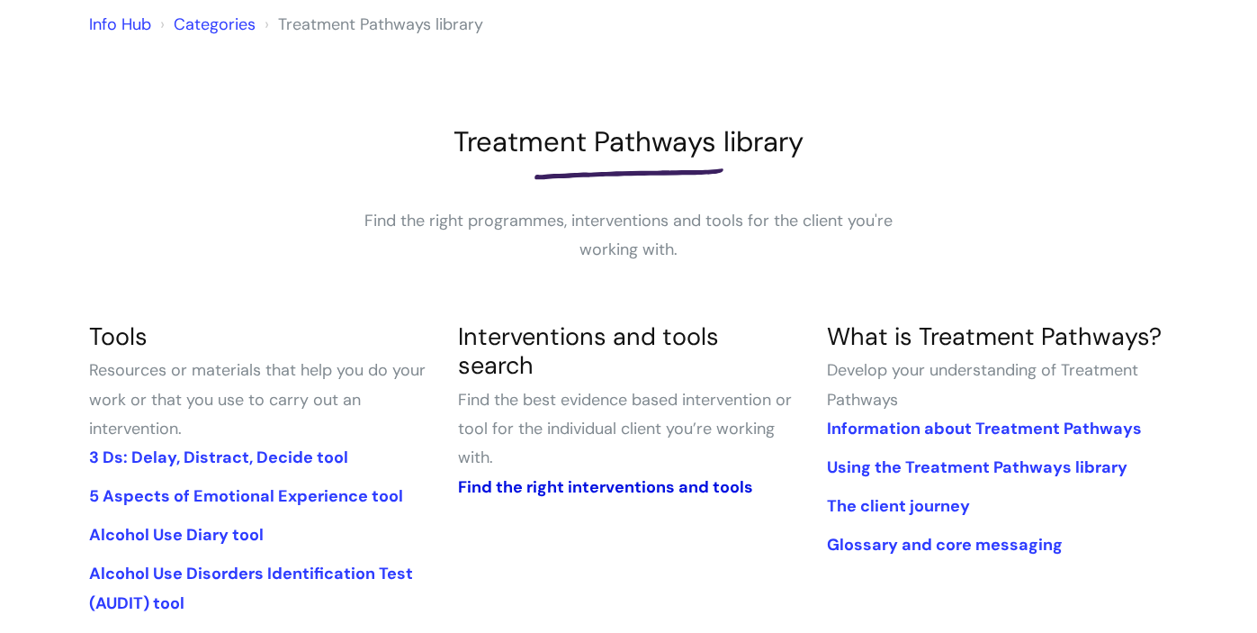
click at [556, 476] on link "Find the right interventions and tools" at bounding box center [604, 487] width 295 height 22
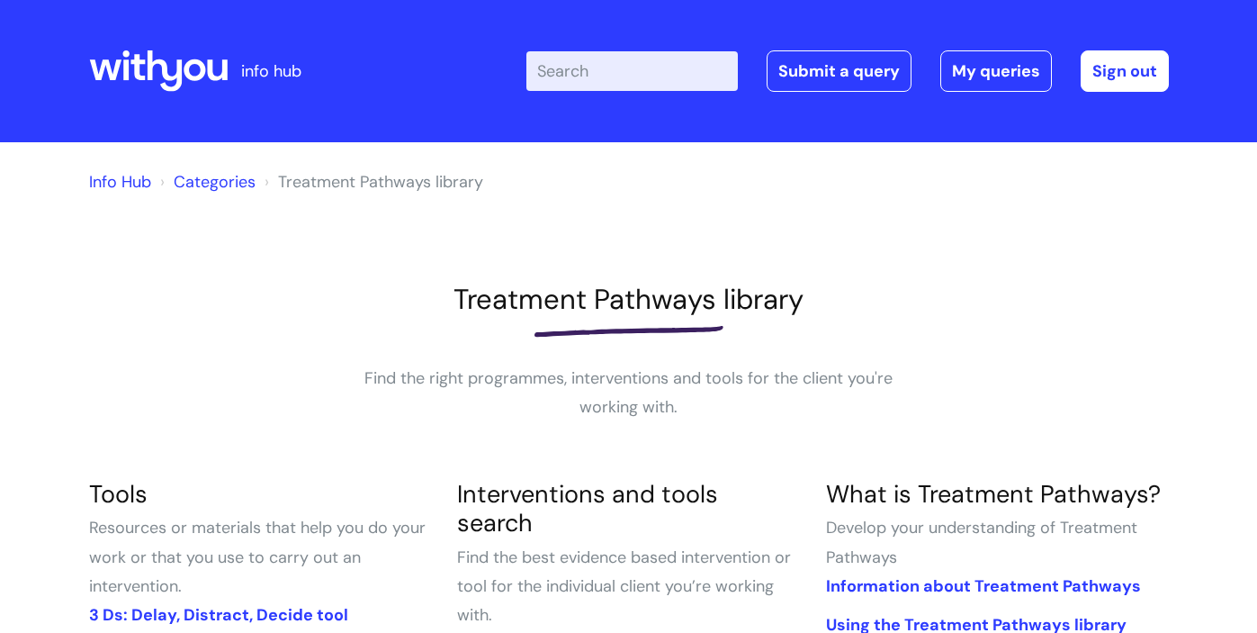
scroll to position [157, 0]
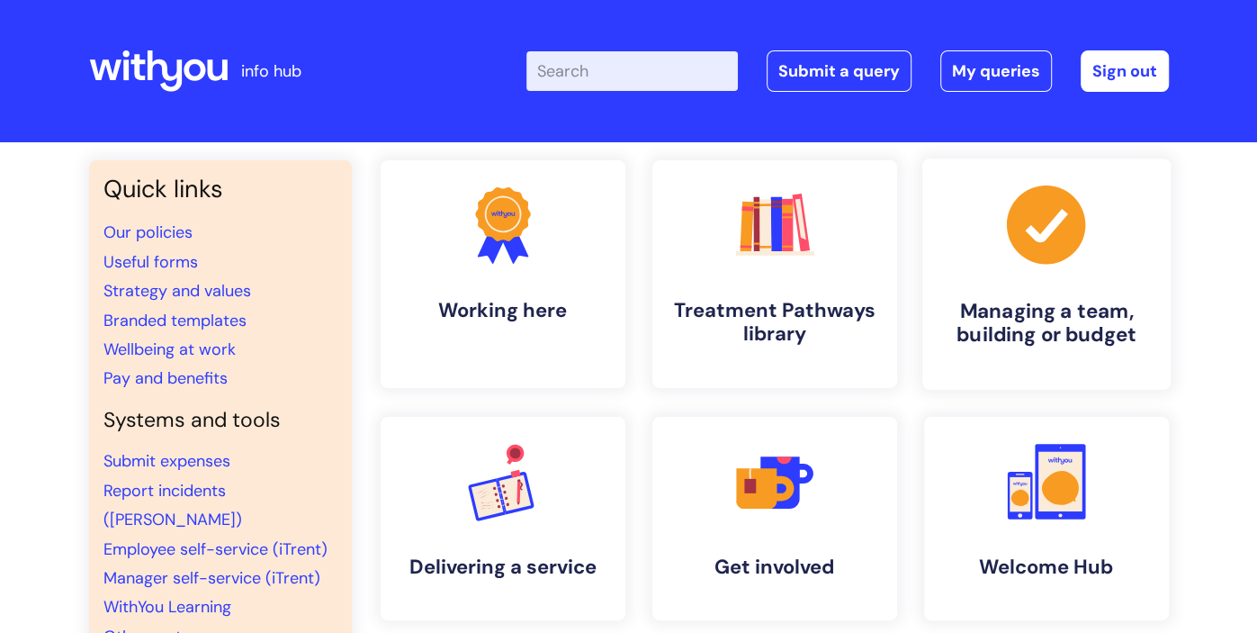
click at [1080, 238] on icon at bounding box center [1045, 224] width 78 height 78
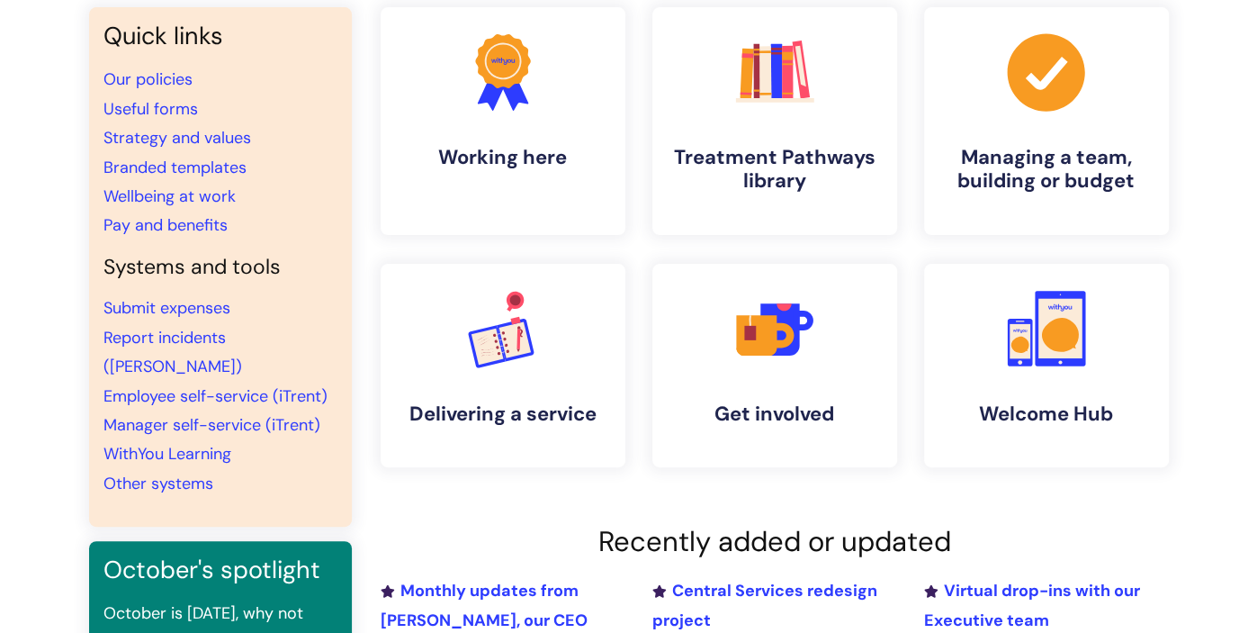
scroll to position [157, 0]
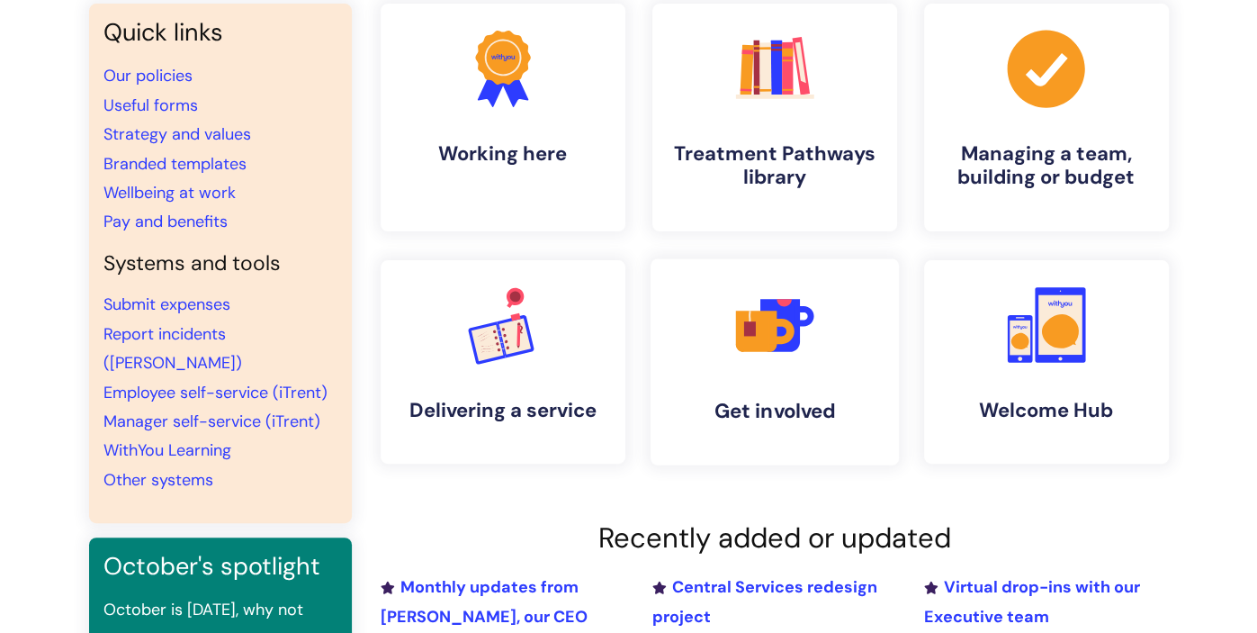
click at [735, 346] on icon ".cls-1{fill:#f89b22;}.cls-1,.cls-2,.cls-3,.cls-4,.cls-5{stroke-width:0px;}.cls-…" at bounding box center [774, 324] width 89 height 89
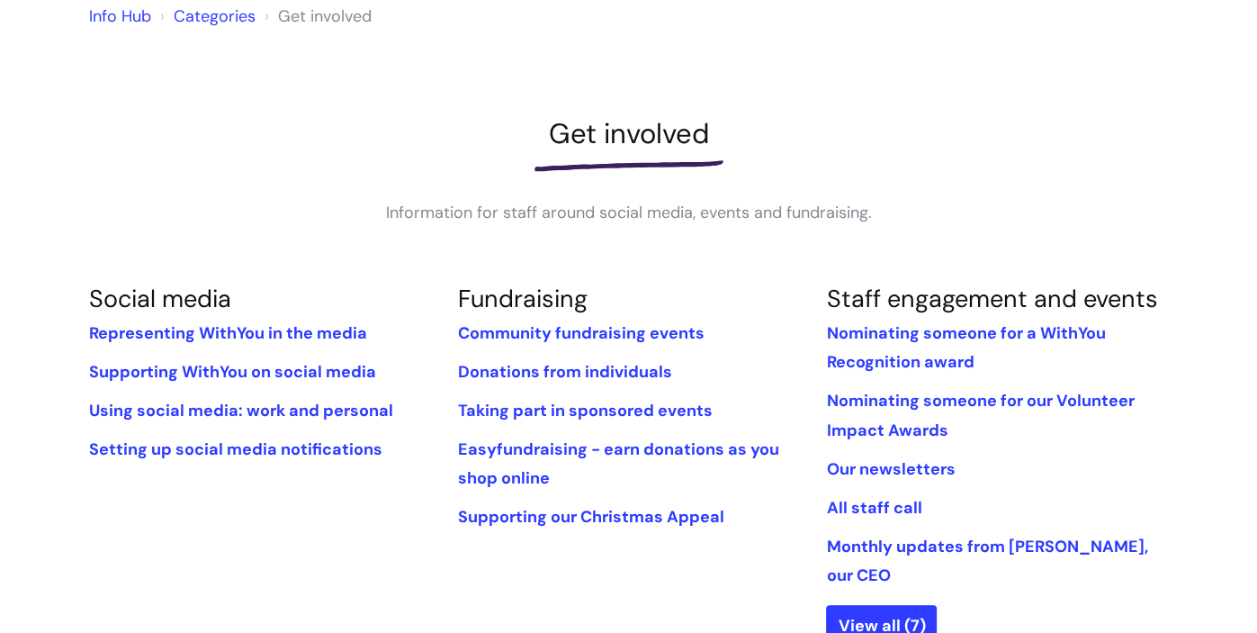
scroll to position [168, 0]
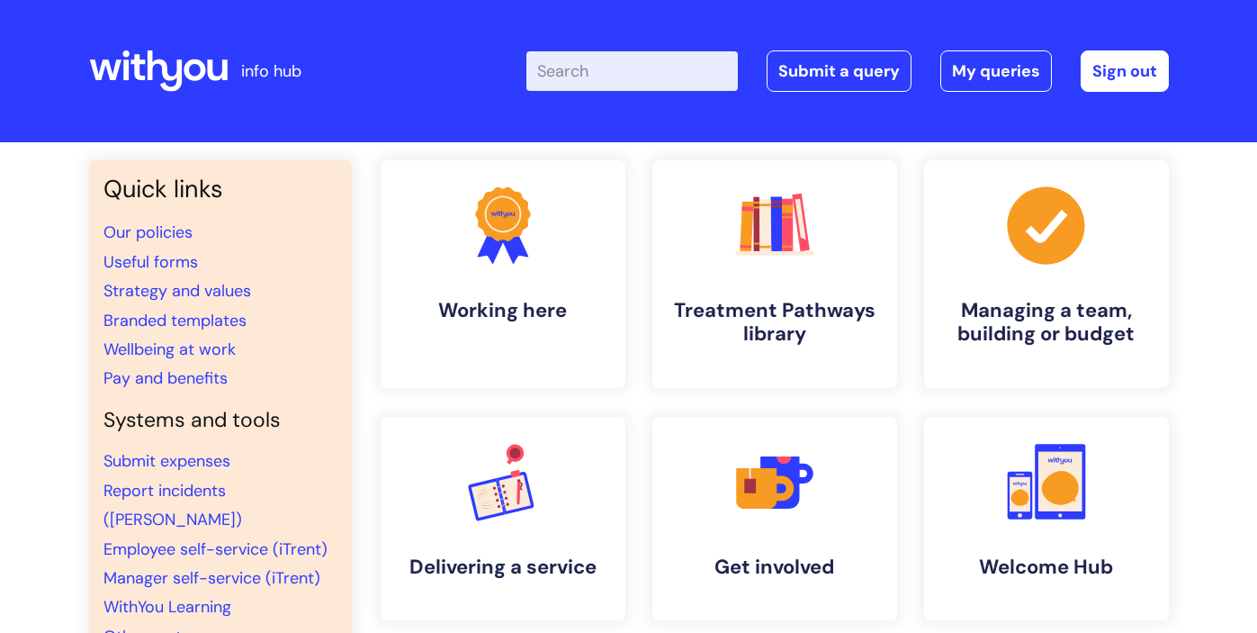
scroll to position [156, 0]
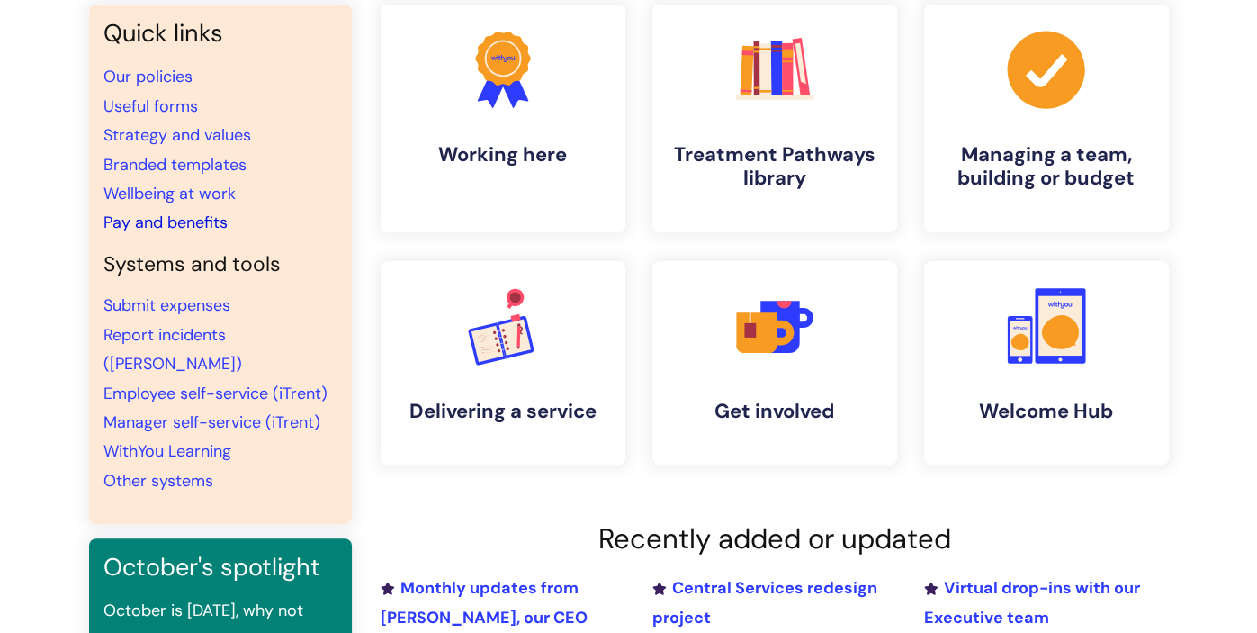
click at [176, 221] on link "Pay and benefits" at bounding box center [165, 222] width 124 height 22
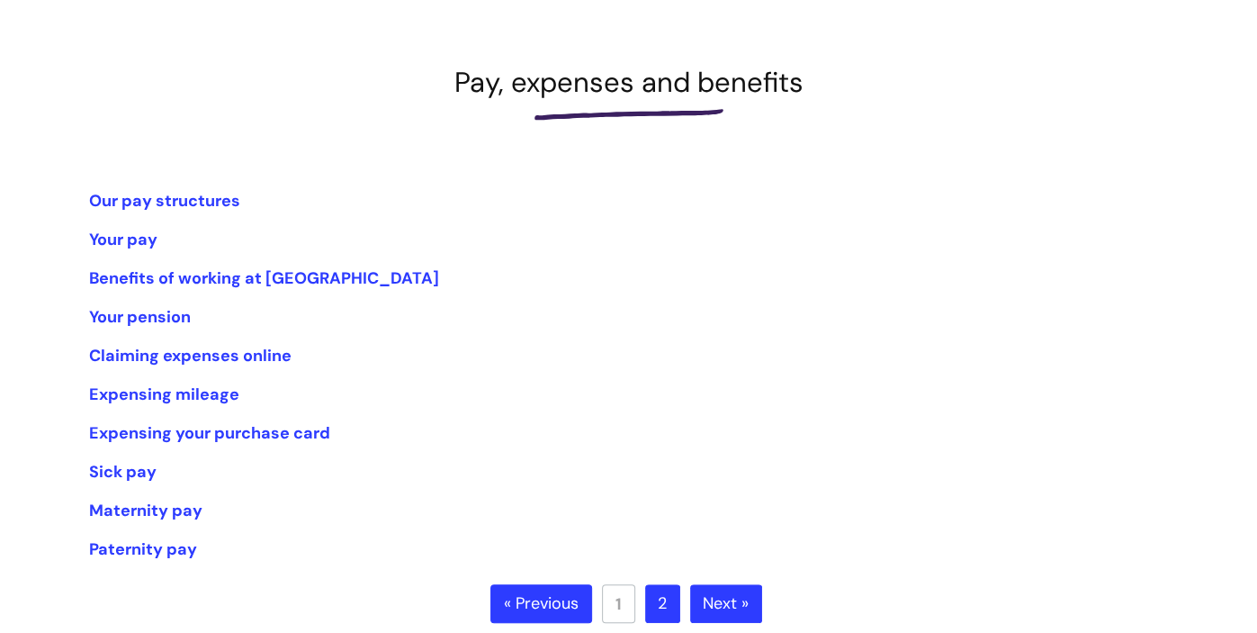
scroll to position [220, 0]
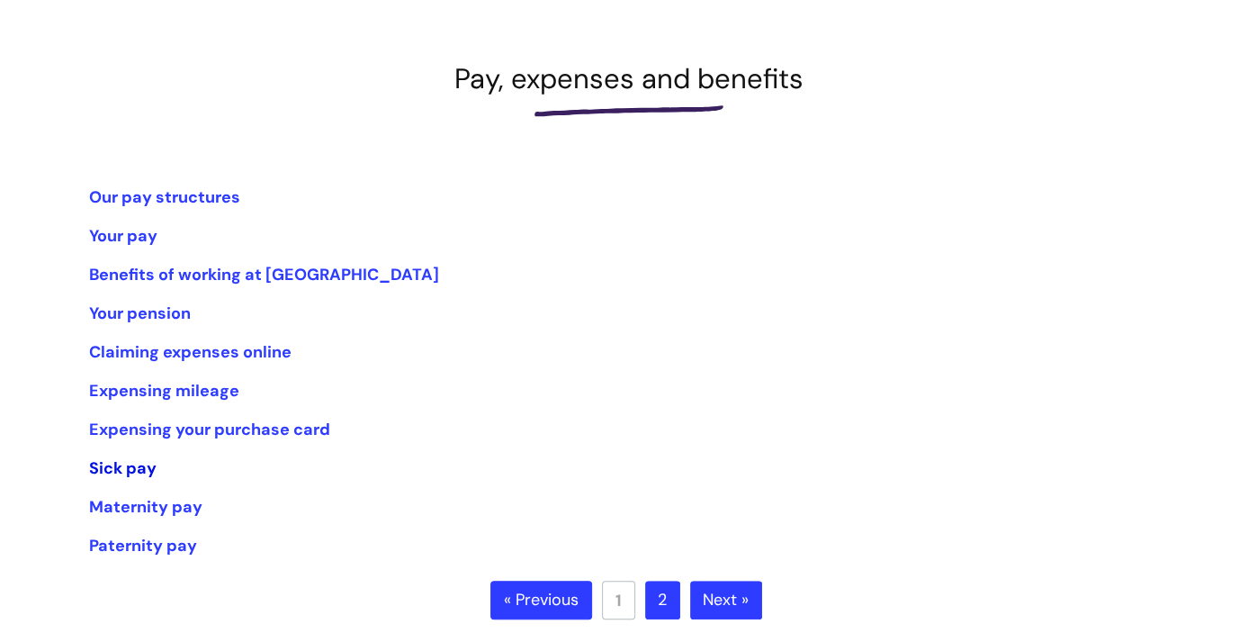
click at [130, 468] on link "Sick pay" at bounding box center [122, 468] width 67 height 22
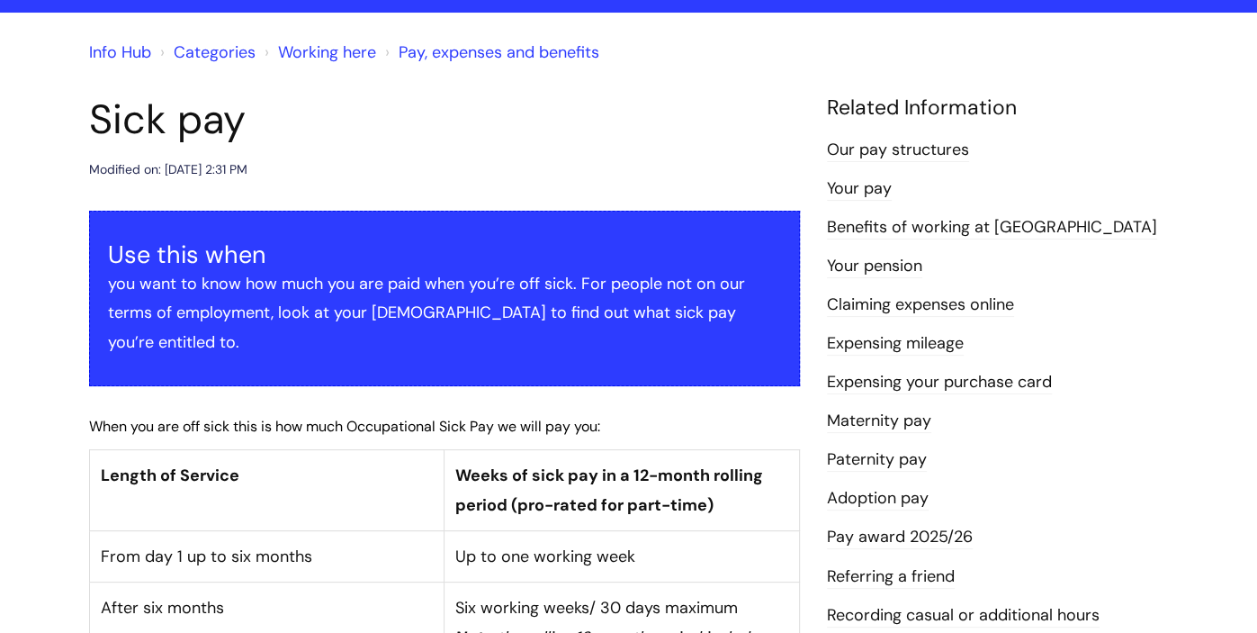
scroll to position [138, 0]
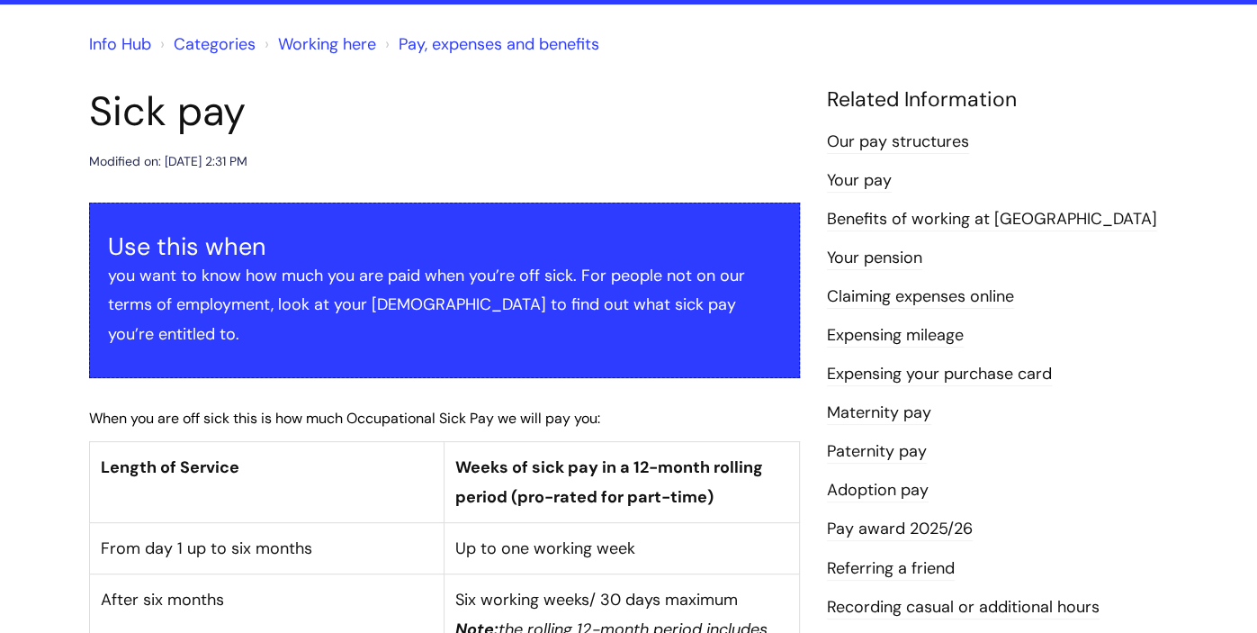
click at [927, 146] on link "Our pay structures" at bounding box center [898, 141] width 142 height 23
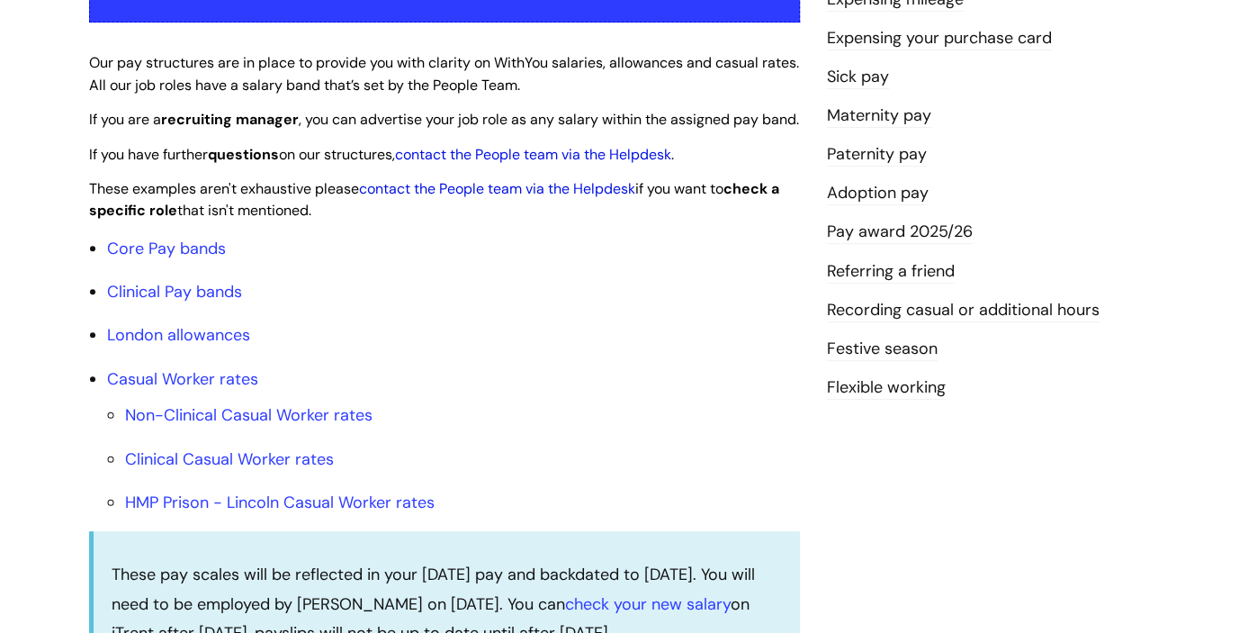
scroll to position [450, 0]
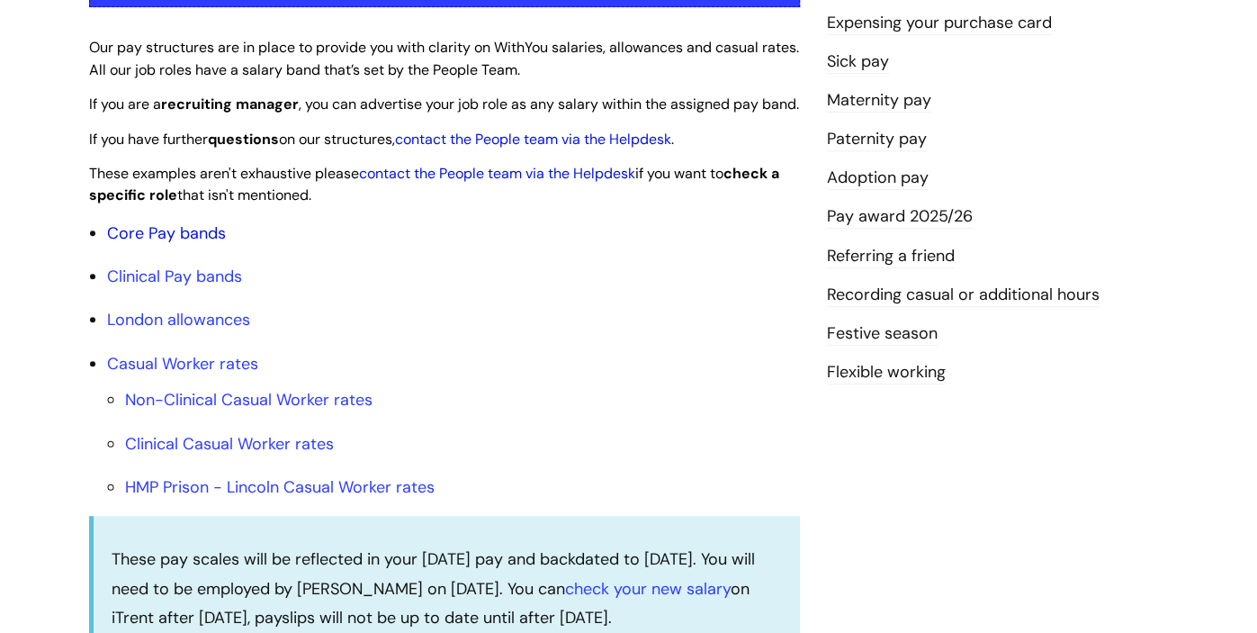
click at [191, 244] on link "Core Pay bands" at bounding box center [166, 233] width 119 height 22
click at [205, 244] on link "Core Pay bands" at bounding box center [166, 233] width 119 height 22
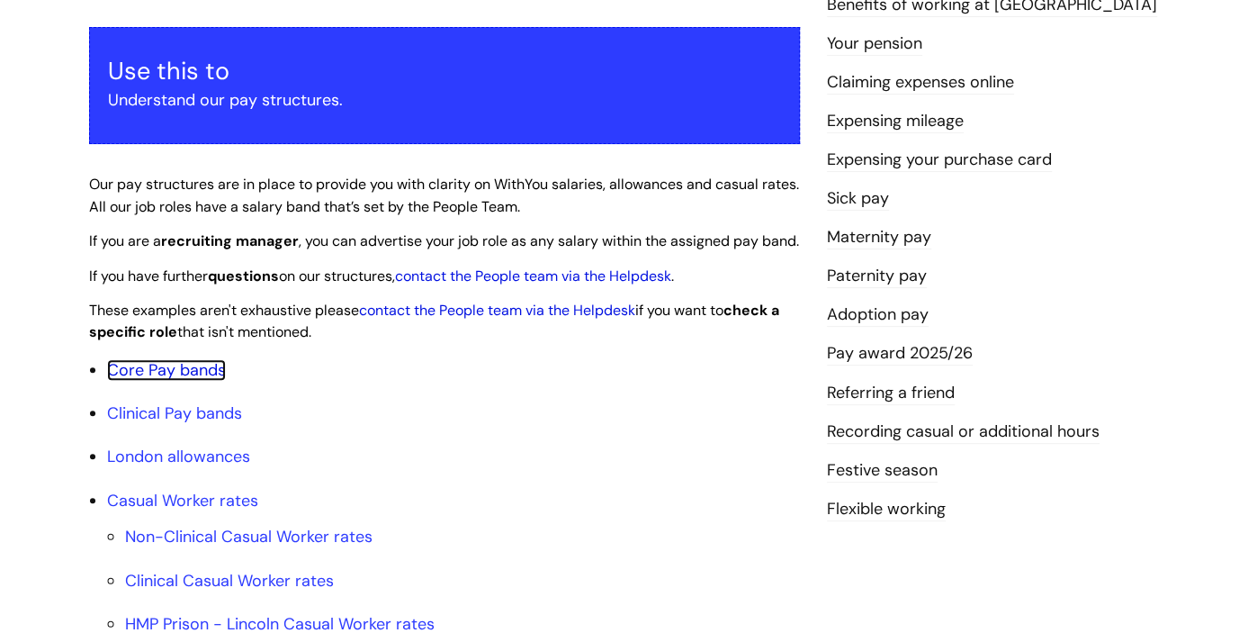
scroll to position [250, 0]
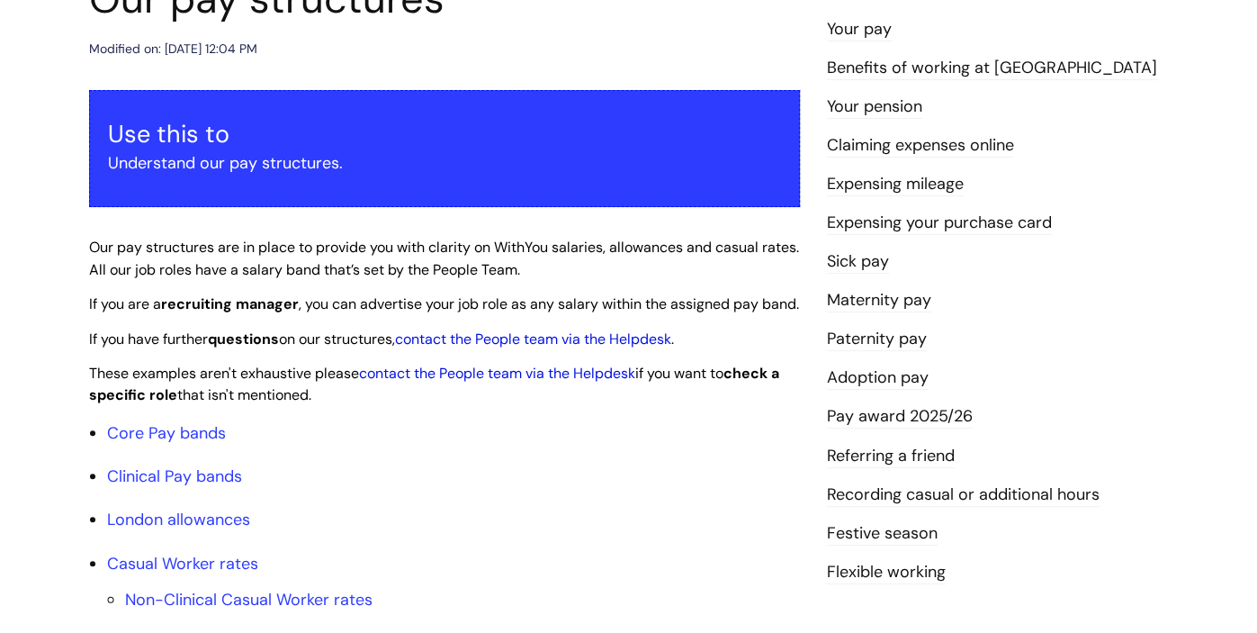
click at [854, 22] on link "Your pay" at bounding box center [859, 29] width 65 height 23
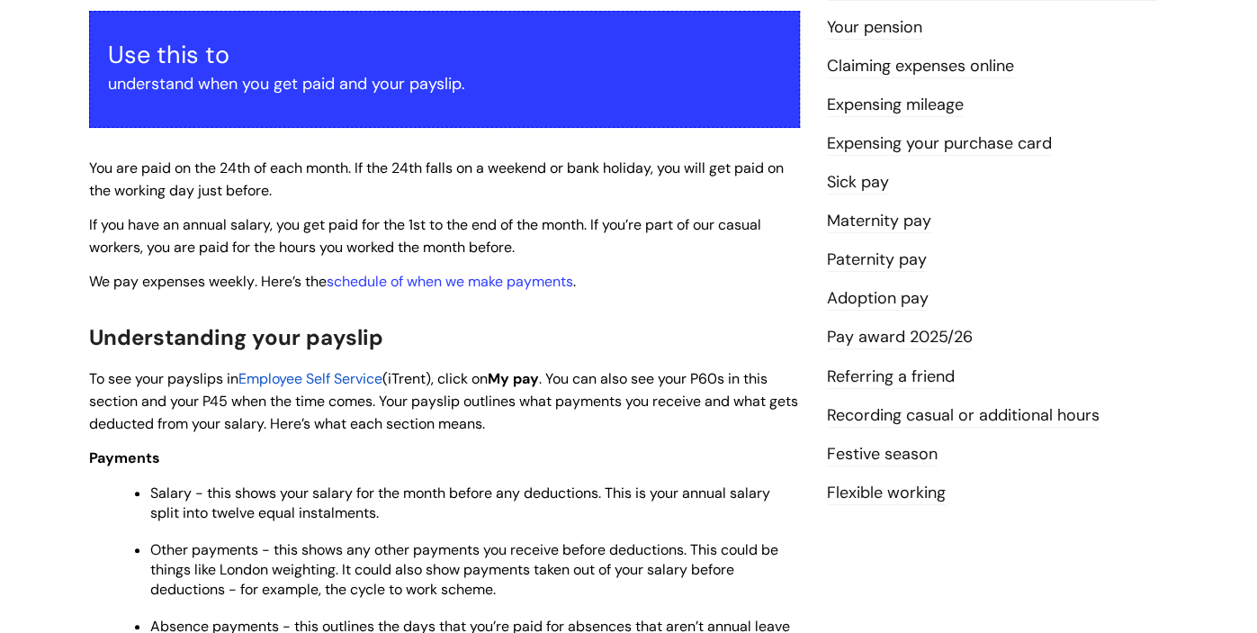
scroll to position [348, 0]
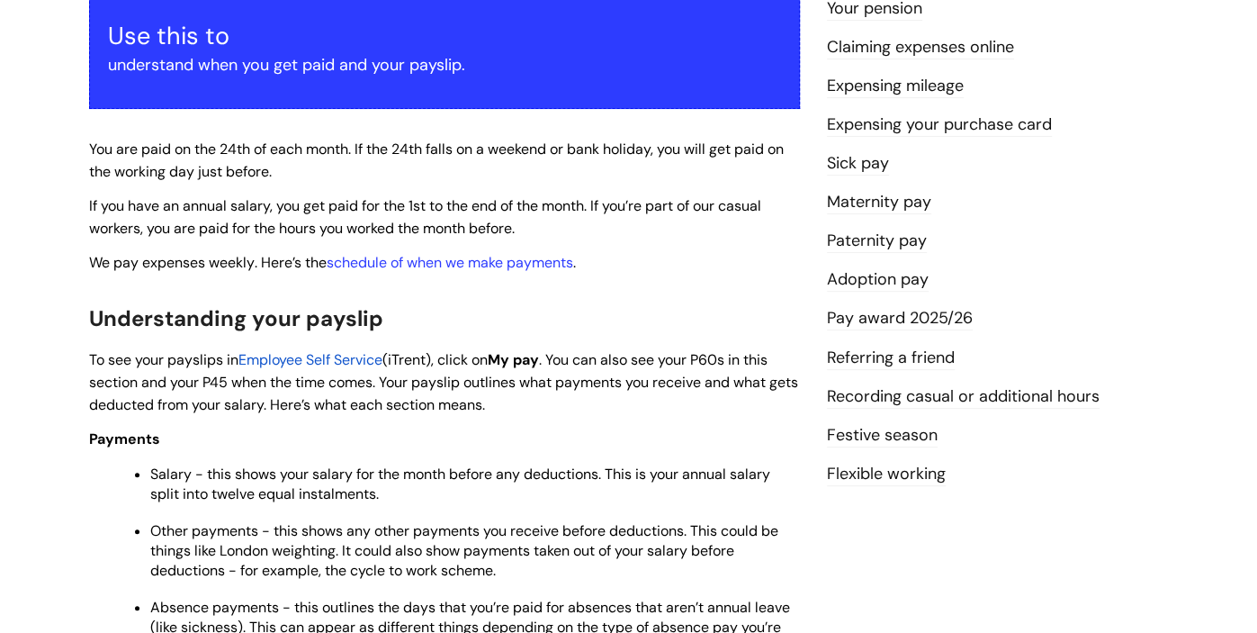
click at [986, 120] on link "Expensing your purchase card" at bounding box center [939, 124] width 225 height 23
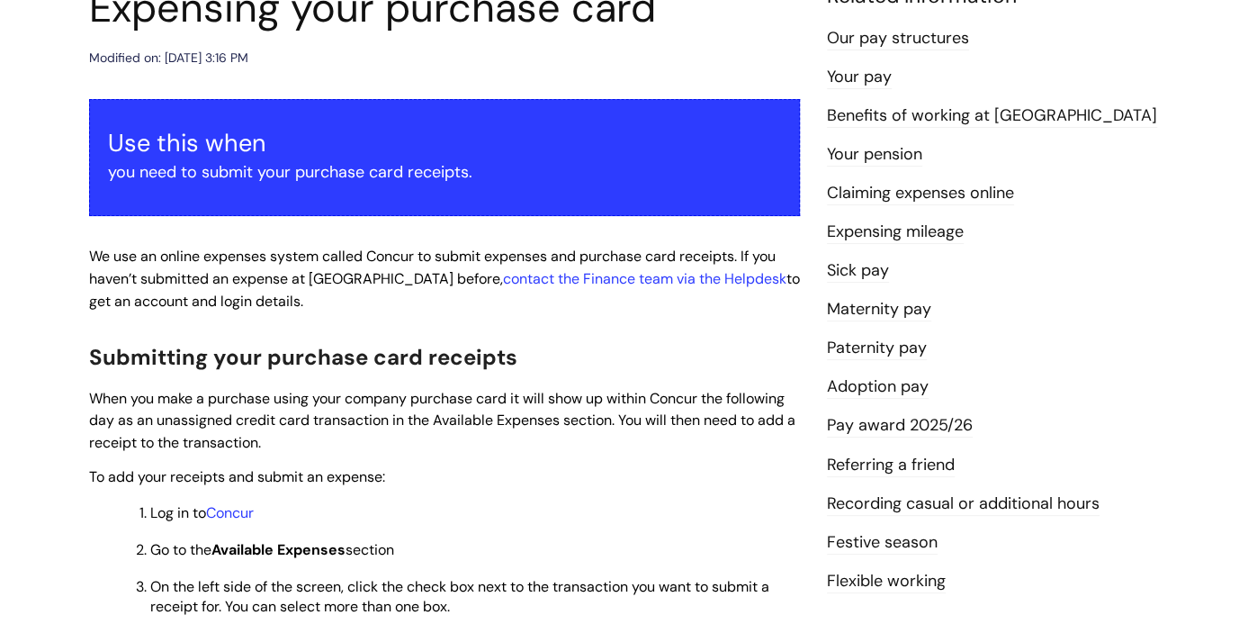
scroll to position [239, 0]
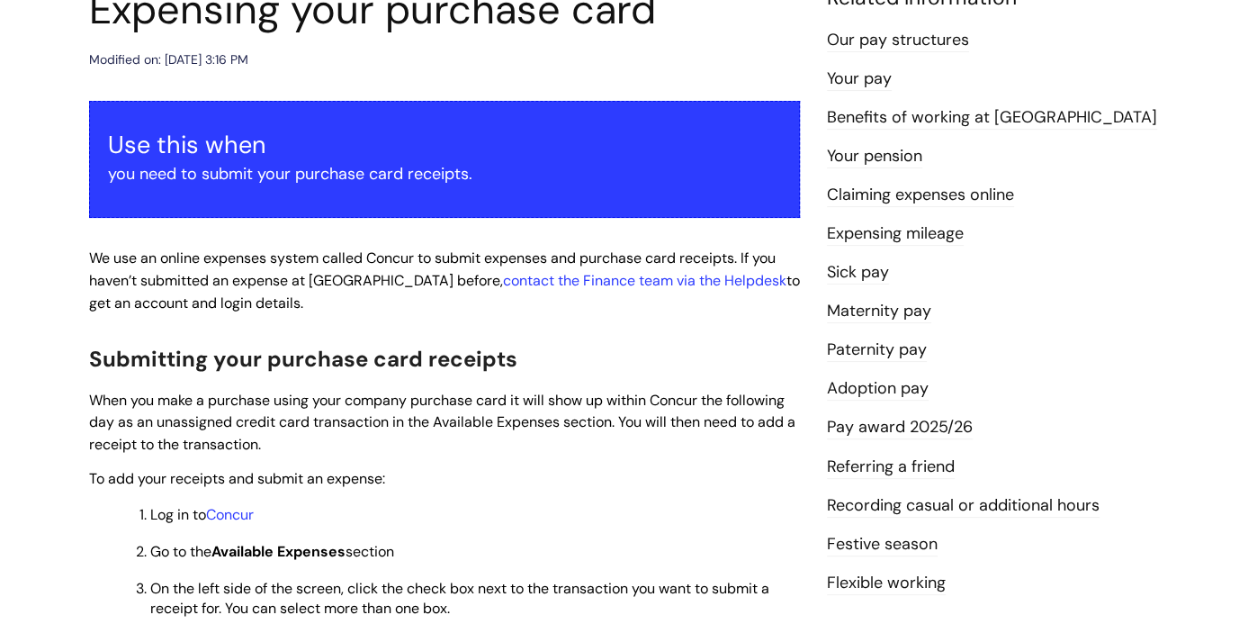
click at [877, 275] on link "Sick pay" at bounding box center [858, 272] width 62 height 23
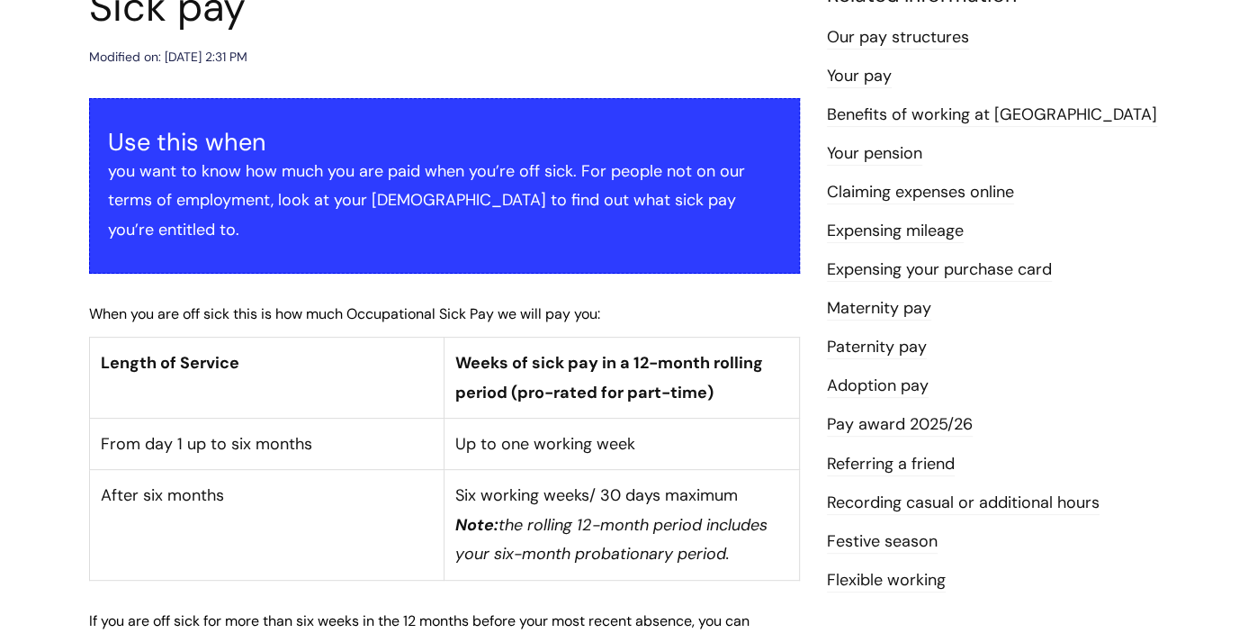
scroll to position [246, 0]
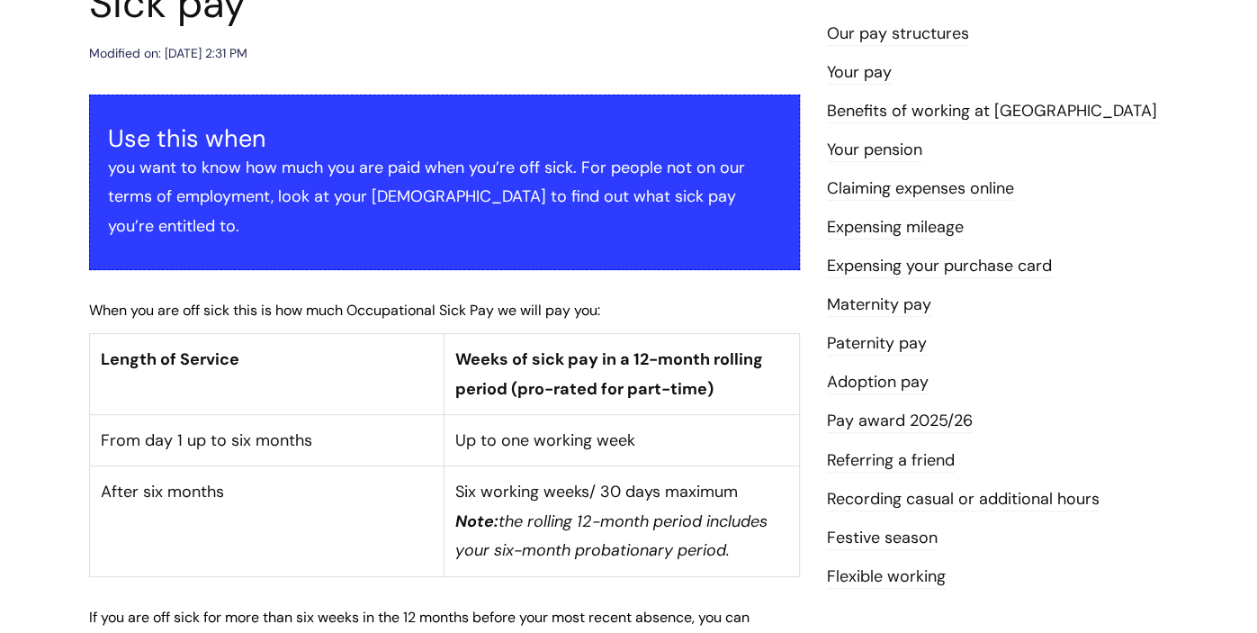
click at [894, 421] on link "Pay award 2025/26" at bounding box center [900, 420] width 146 height 23
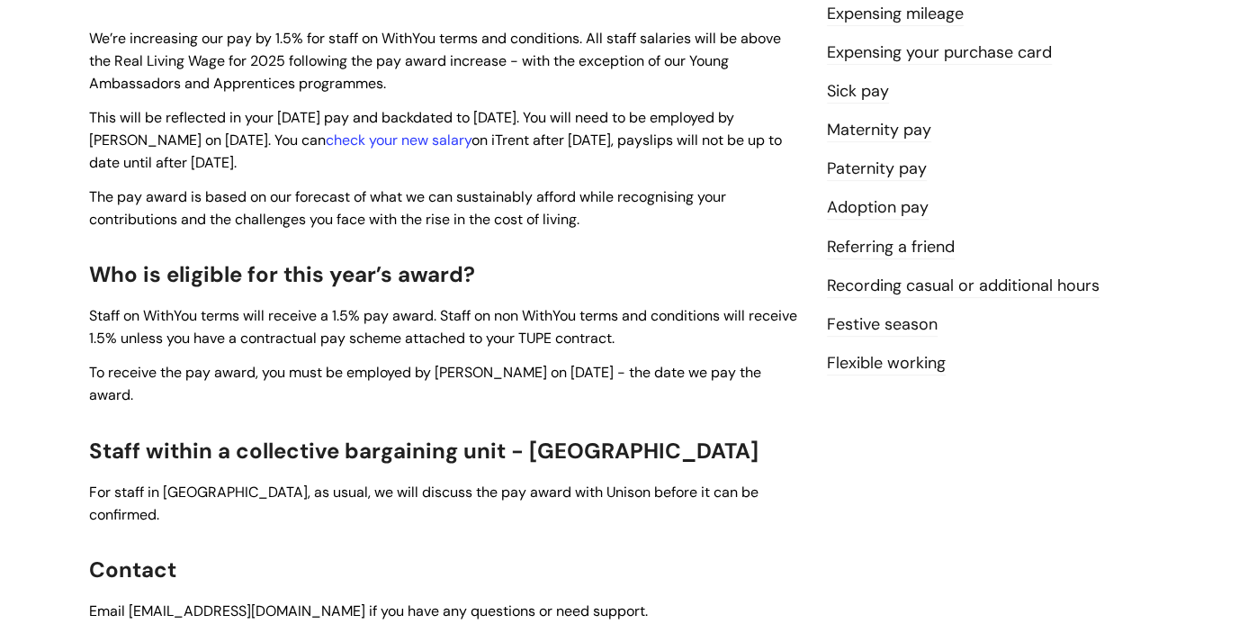
scroll to position [454, 0]
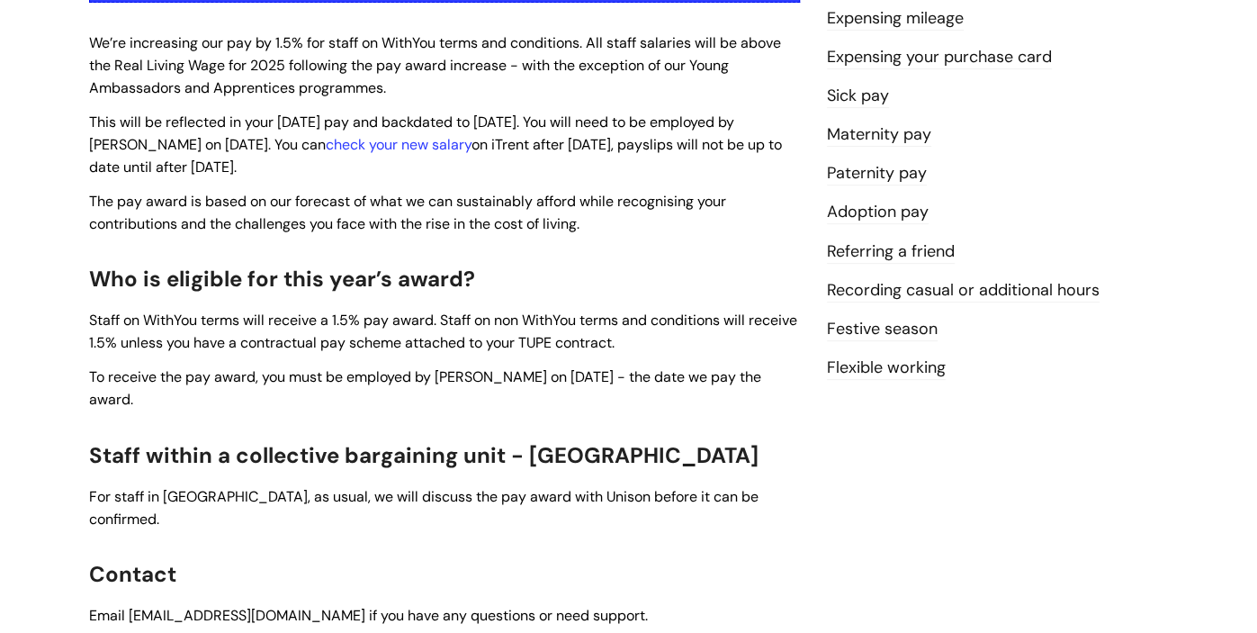
click at [905, 289] on link "Recording casual or additional hours" at bounding box center [963, 290] width 273 height 23
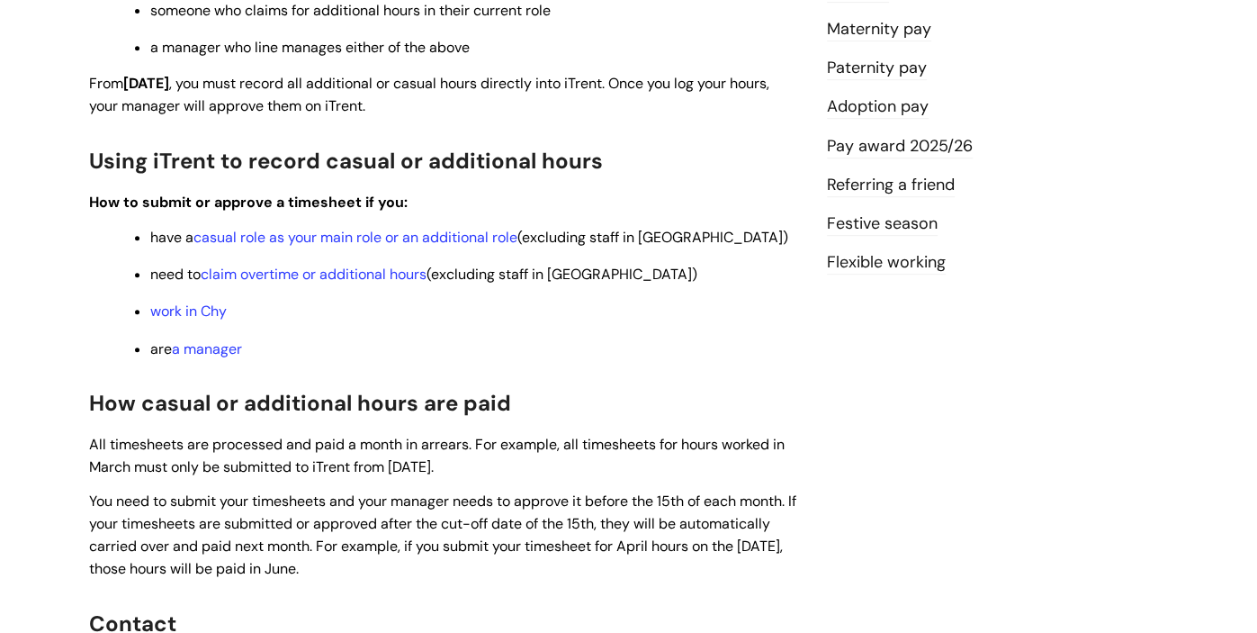
scroll to position [565, 0]
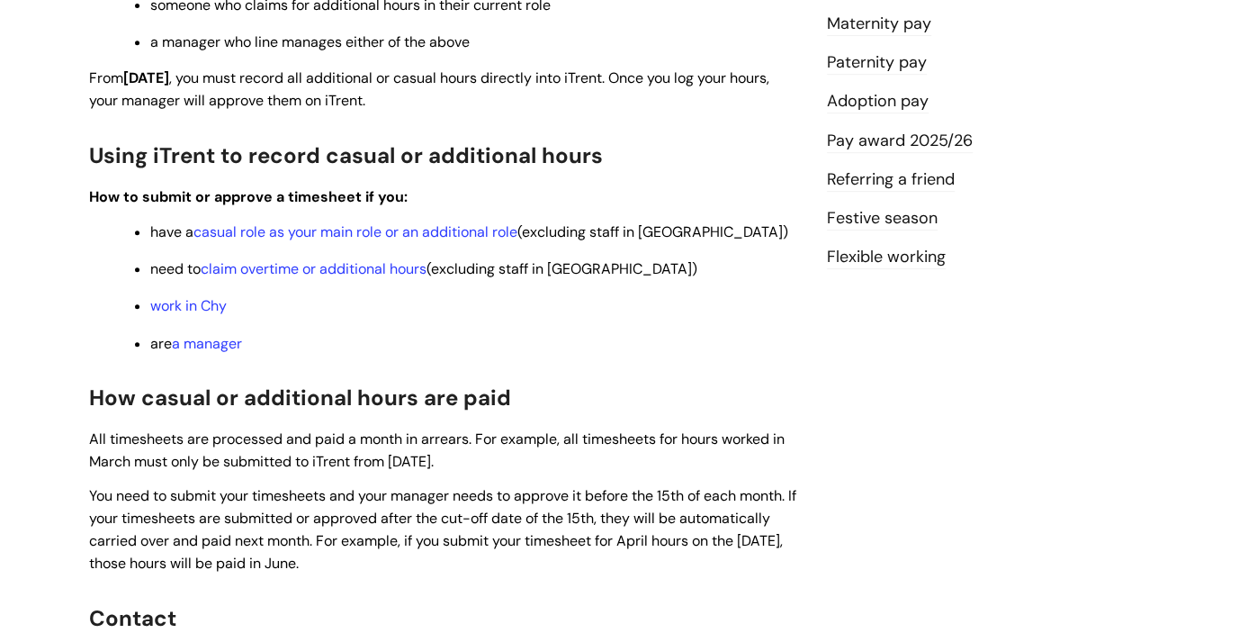
drag, startPoint x: 1252, startPoint y: 43, endPoint x: 1245, endPoint y: 251, distance: 208.0
click at [1245, 251] on div "Info Hub Categories Working here Pay, expenses and benefits Recording casual or…" at bounding box center [628, 253] width 1257 height 1353
click at [1244, 256] on div "Info Hub Categories Working here Pay, expenses and benefits Recording casual or…" at bounding box center [628, 253] width 1257 height 1353
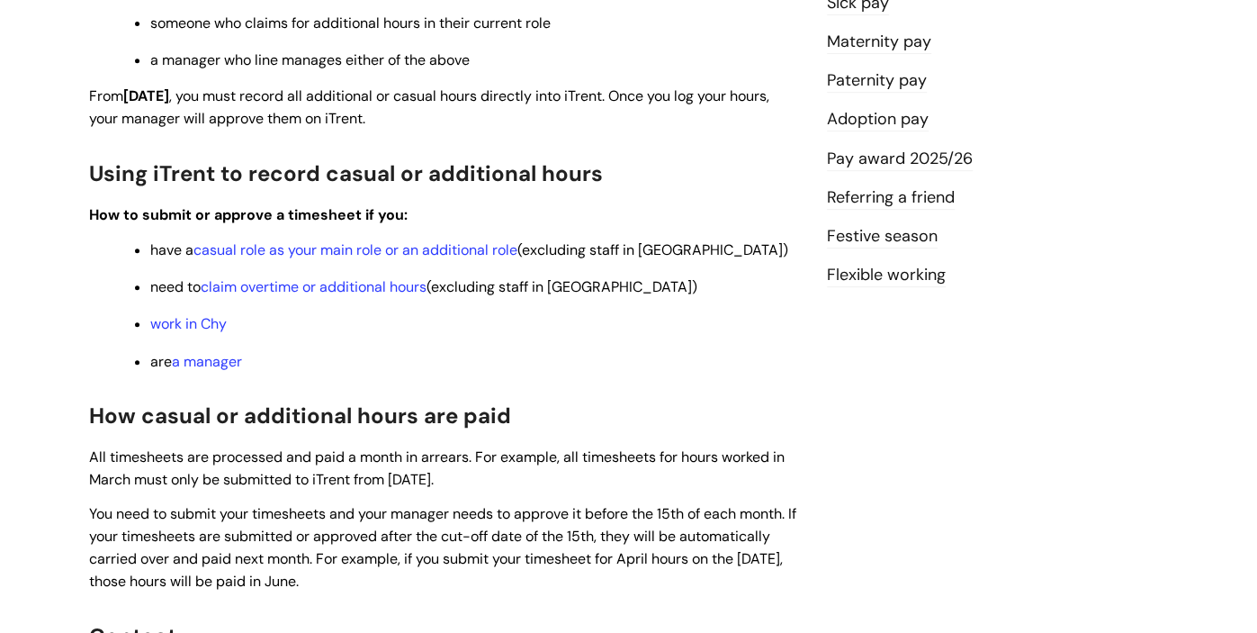
scroll to position [417, 0]
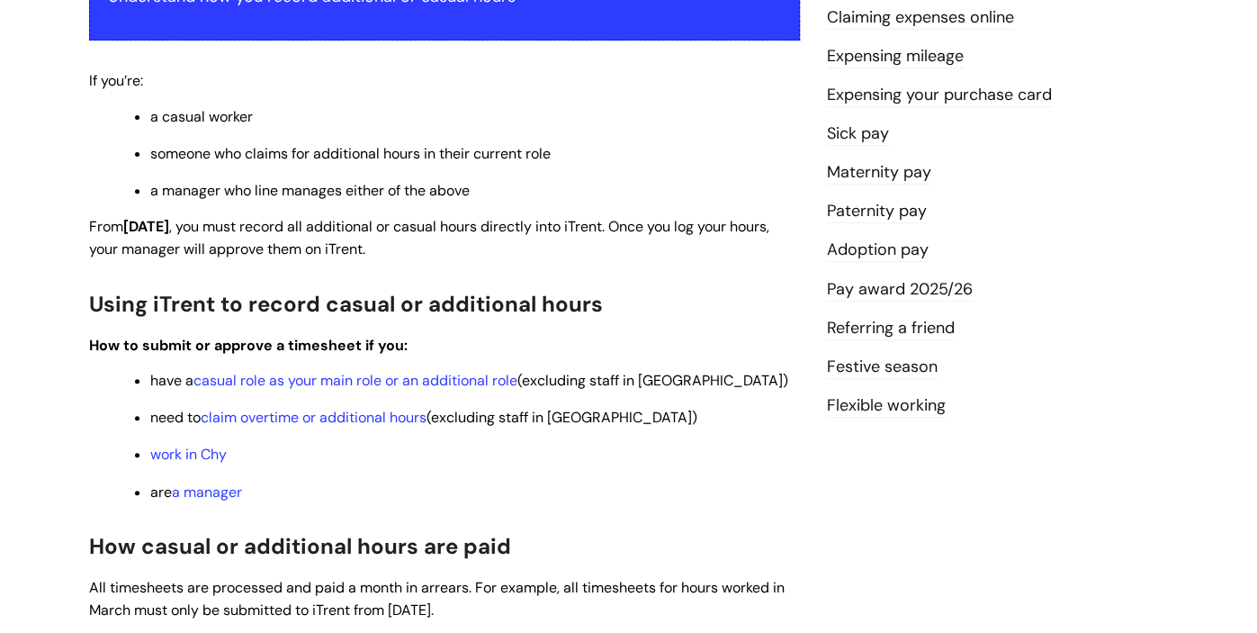
click at [906, 363] on link "Festive season" at bounding box center [882, 366] width 111 height 23
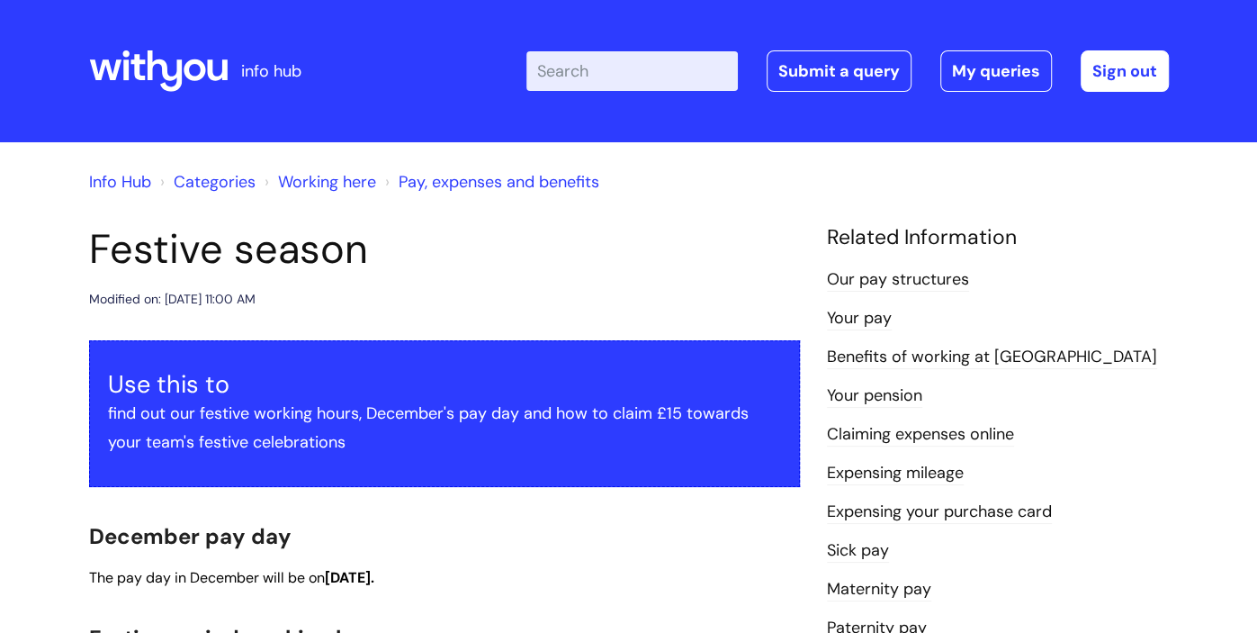
click at [146, 188] on link "Info Hub" at bounding box center [120, 182] width 62 height 22
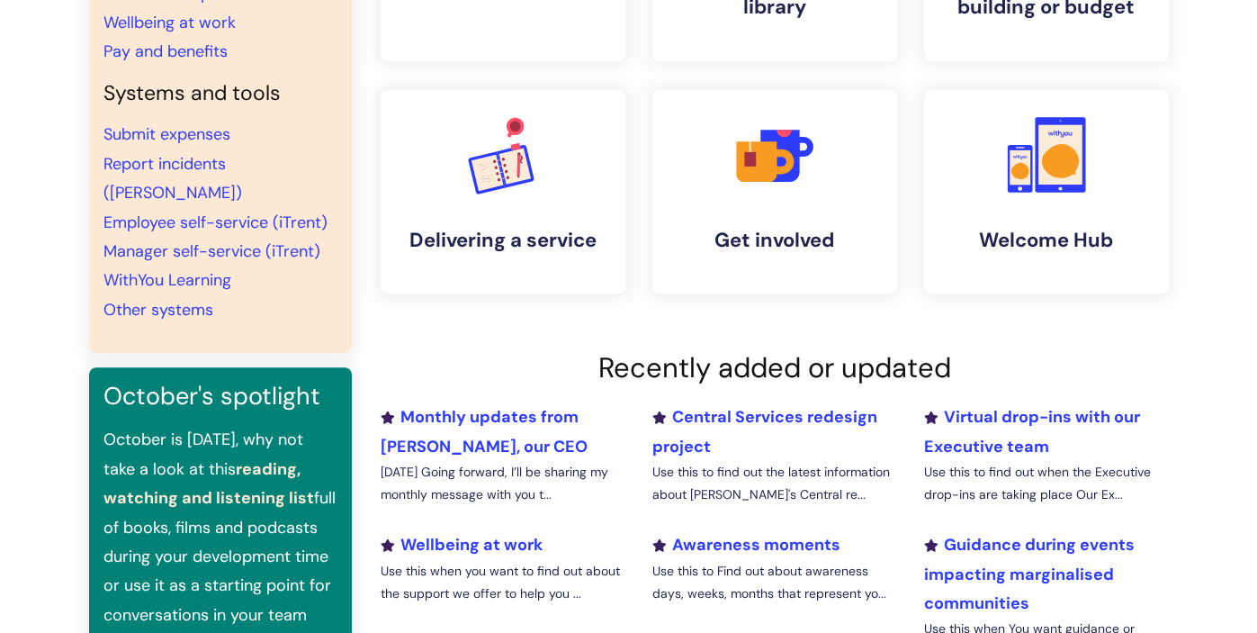
scroll to position [330, 0]
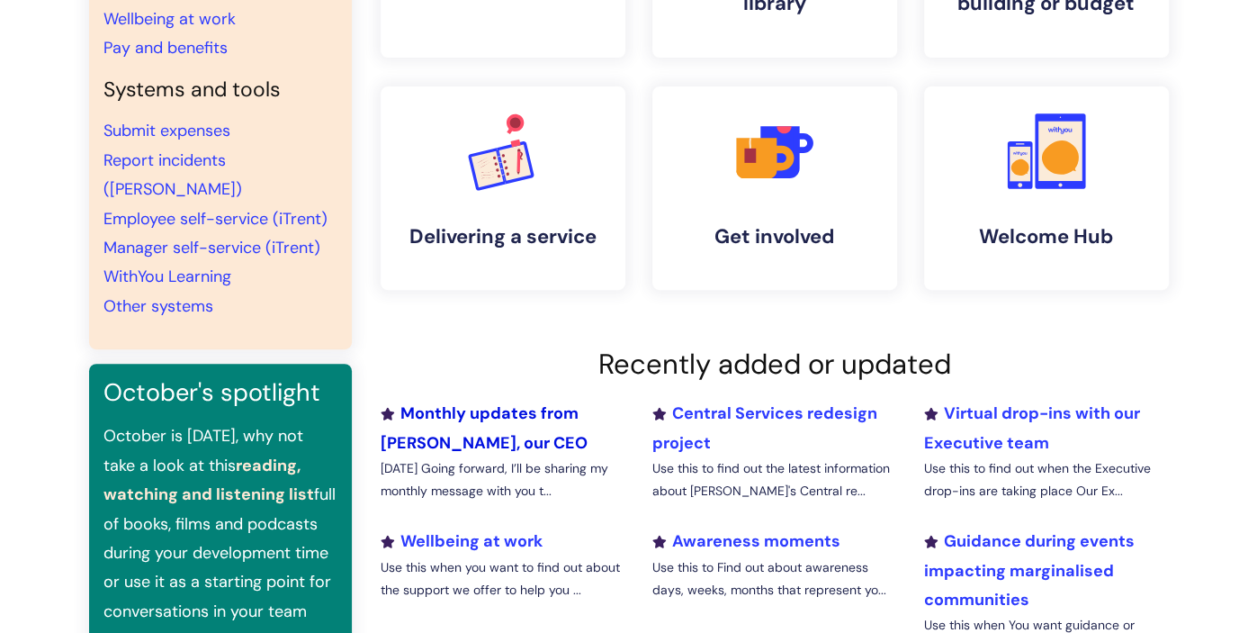
click at [510, 418] on link "Monthly updates from [PERSON_NAME], our CEO" at bounding box center [484, 427] width 207 height 50
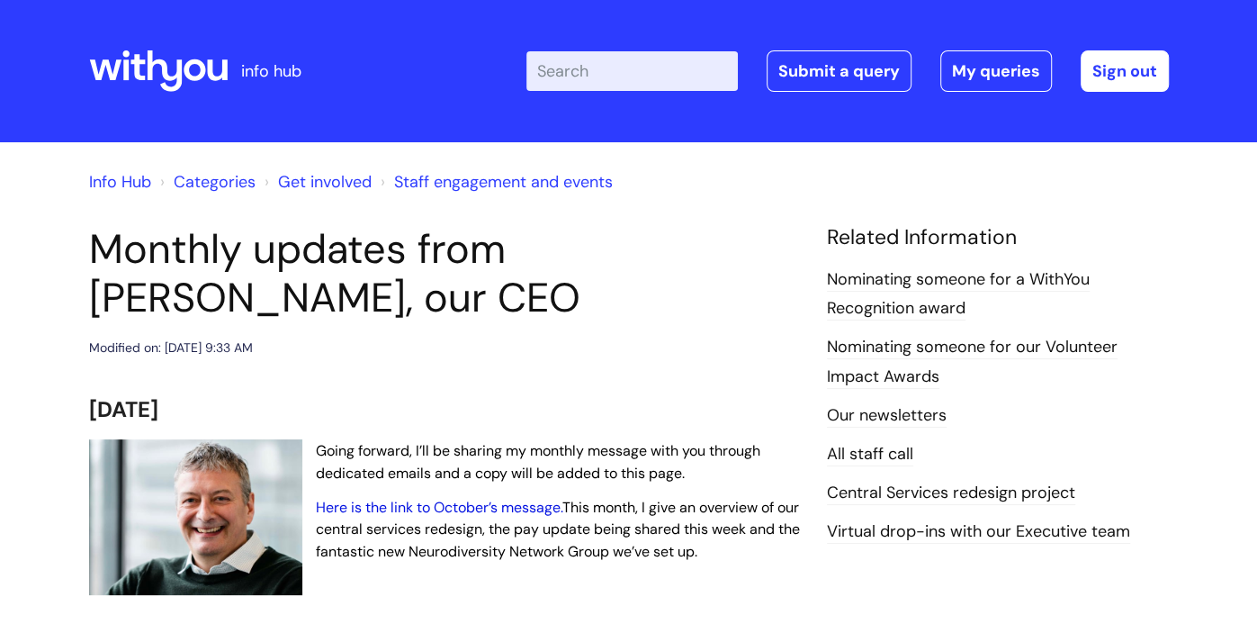
click at [462, 511] on link "Here is the link to October’s message." at bounding box center [439, 507] width 247 height 19
